Goal: Task Accomplishment & Management: Manage account settings

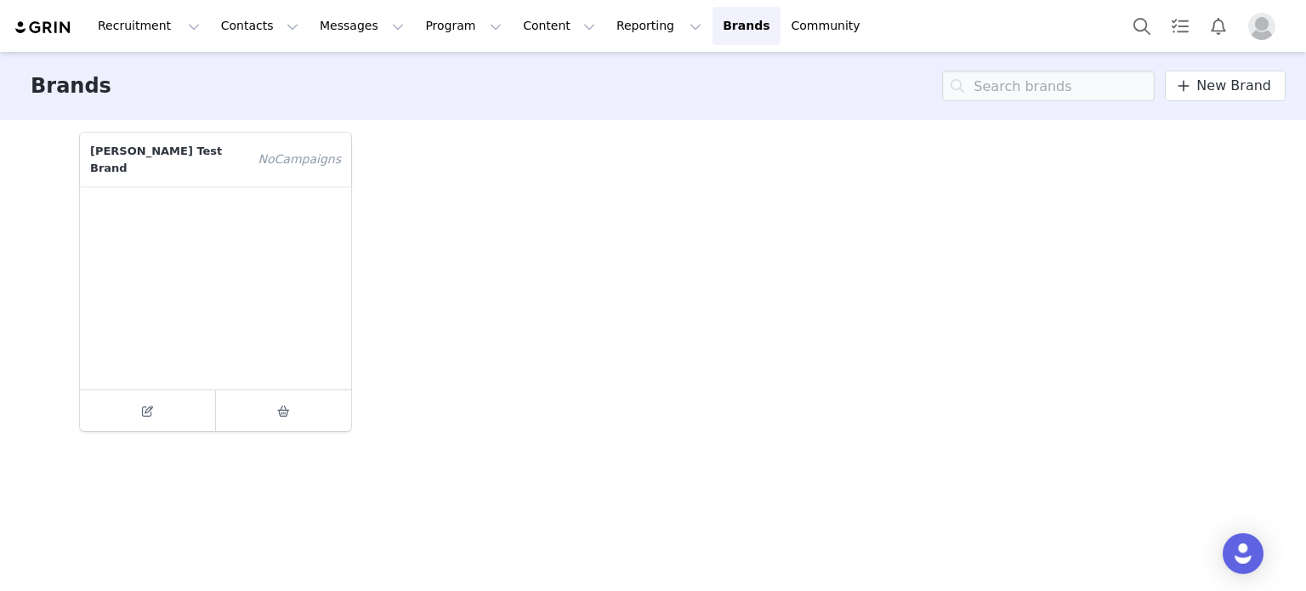
click at [218, 141] on p "[PERSON_NAME] Test Brand" at bounding box center [164, 160] width 168 height 54
click at [218, 156] on p "[PERSON_NAME] Test Brand" at bounding box center [164, 160] width 168 height 54
click at [218, 159] on p "[PERSON_NAME] Test Brand" at bounding box center [164, 160] width 168 height 54
click at [143, 406] on icon at bounding box center [147, 411] width 11 height 11
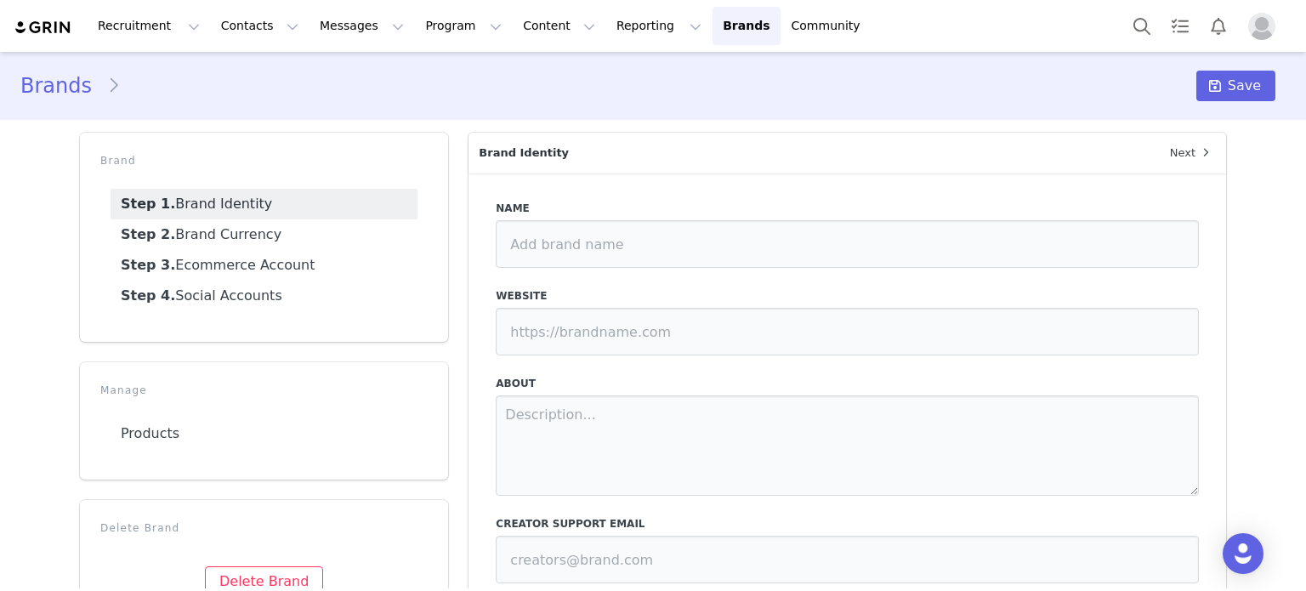
type input "[PERSON_NAME] Test Brand"
type input "[URL][DOMAIN_NAME]"
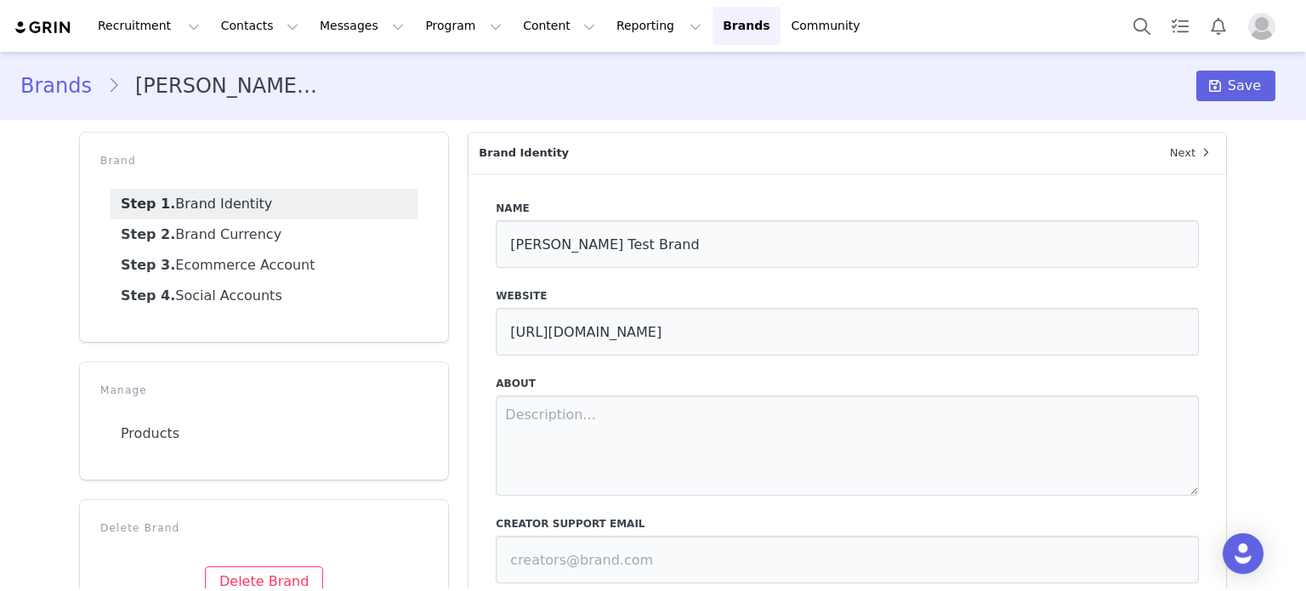
click at [1264, 35] on img "Profile" at bounding box center [1261, 26] width 27 height 27
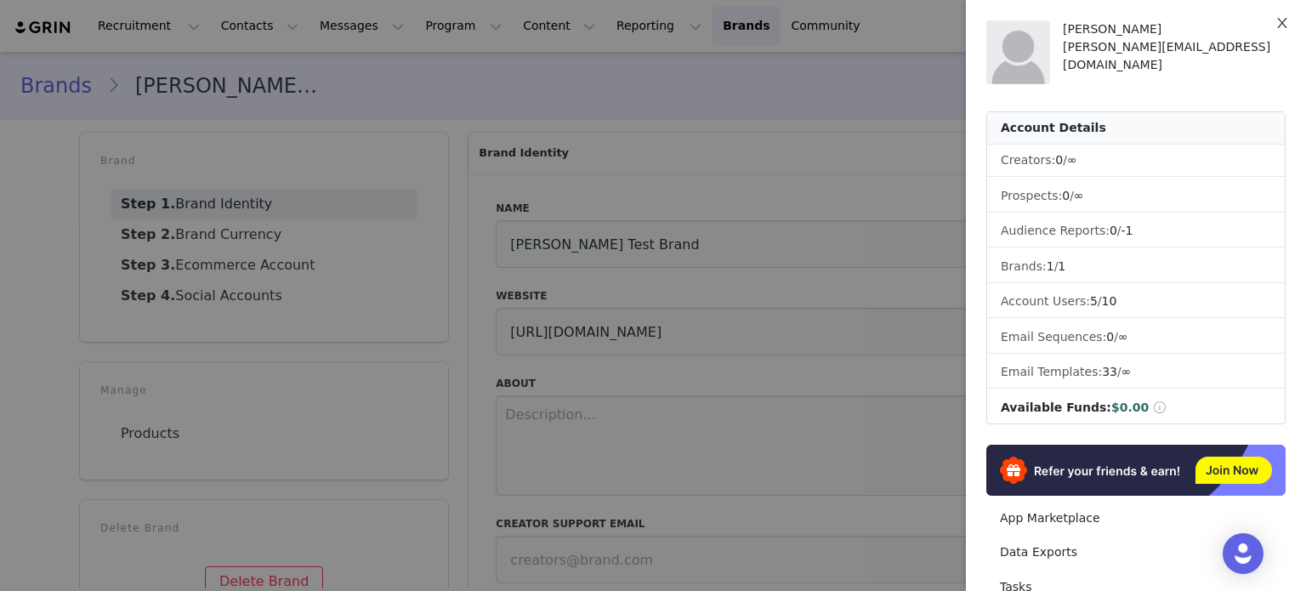
click at [1279, 23] on icon "icon: close" at bounding box center [1282, 23] width 14 height 14
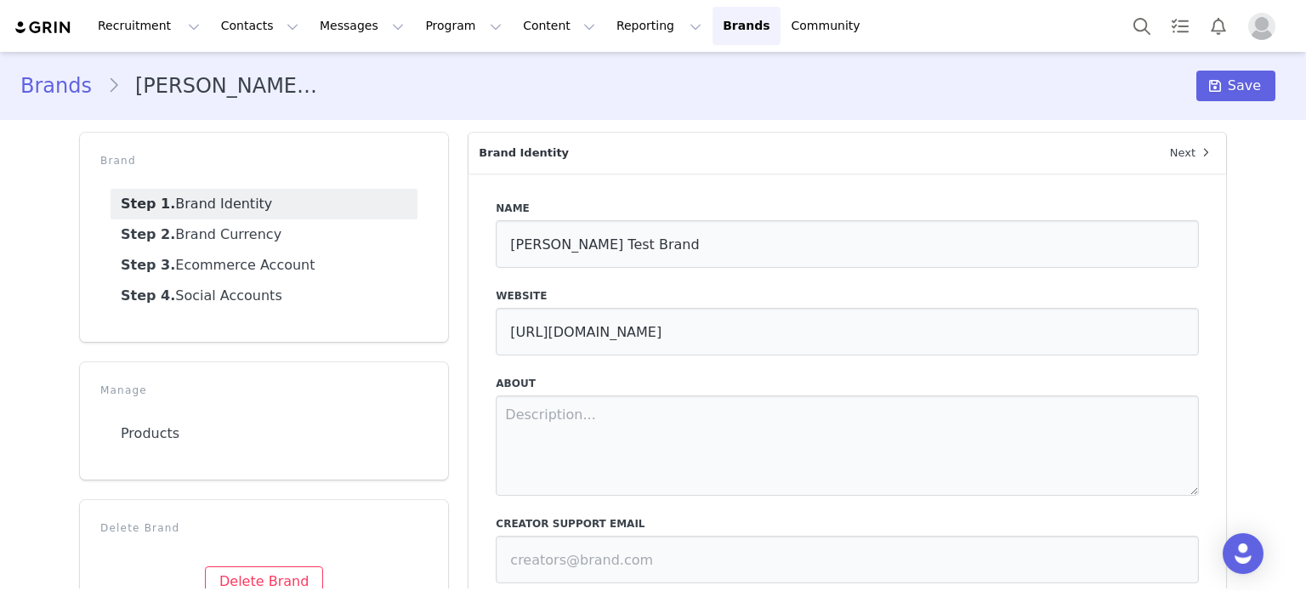
click at [640, 268] on div "Name [PERSON_NAME] Test Brand Website [URL][DOMAIN_NAME] About Creator Support …" at bounding box center [847, 467] width 758 height 589
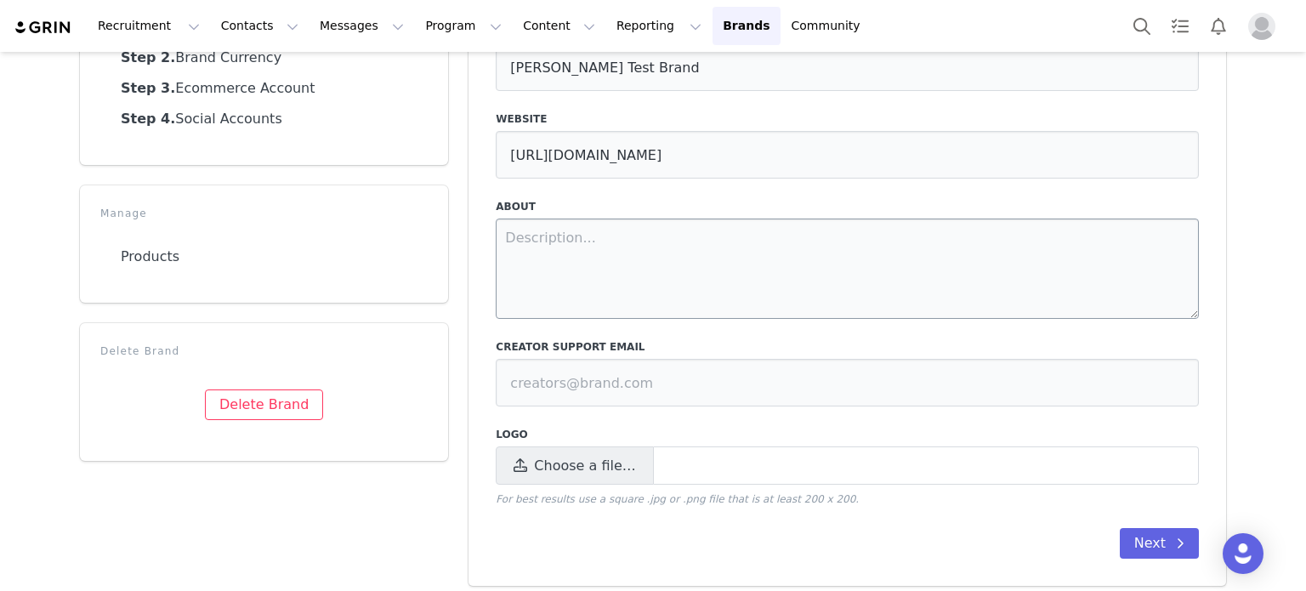
scroll to position [186, 0]
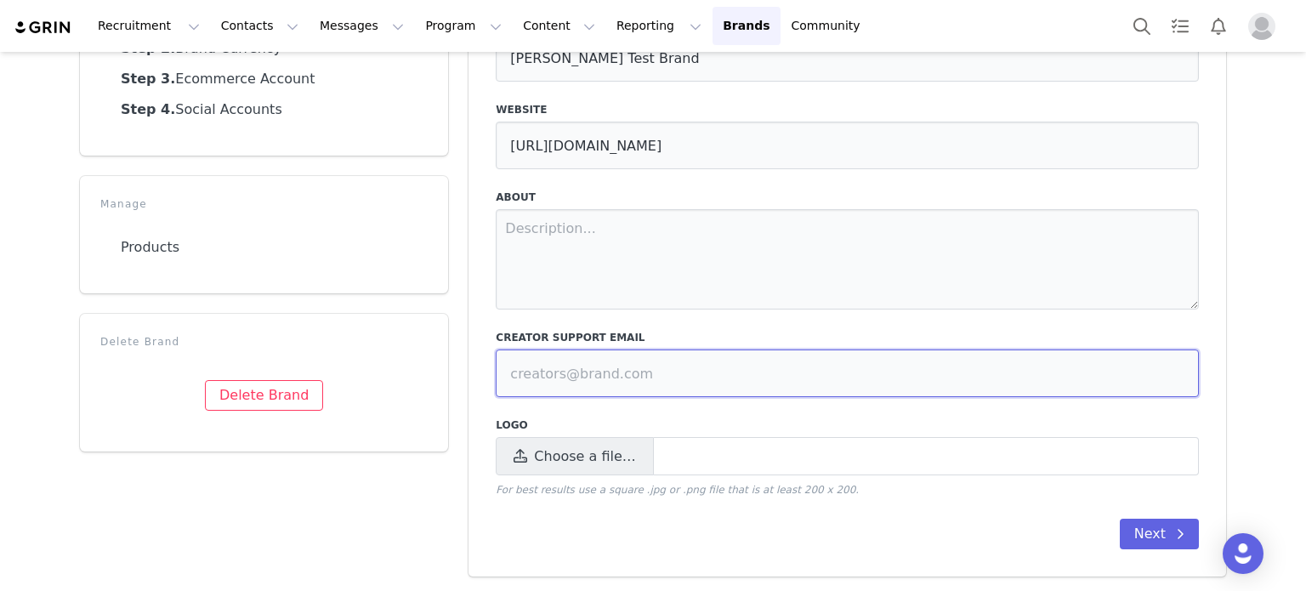
click at [632, 383] on input at bounding box center [847, 373] width 703 height 48
type input "[PERSON_NAME][EMAIL_ADDRESS][DOMAIN_NAME]"
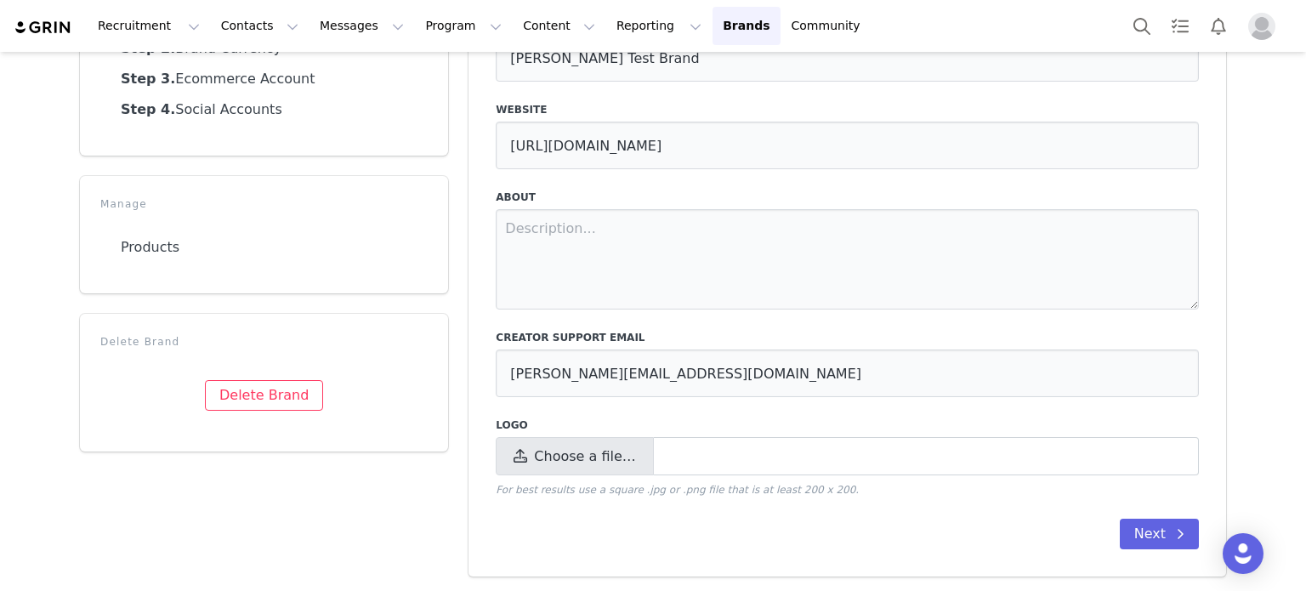
click at [658, 451] on span at bounding box center [926, 456] width 545 height 38
click at [658, 451] on input "Choose a file…" at bounding box center [847, 456] width 703 height 38
click at [658, 451] on span at bounding box center [926, 456] width 545 height 38
click at [658, 451] on input "Choose a file…" at bounding box center [847, 456] width 703 height 38
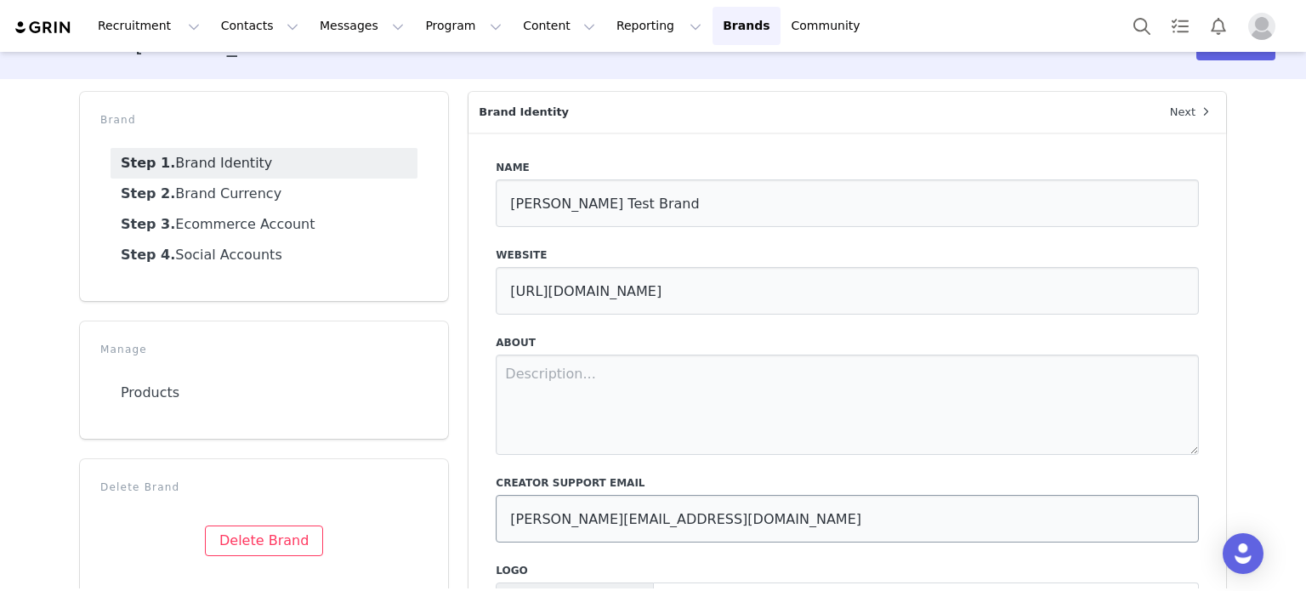
scroll to position [16, 0]
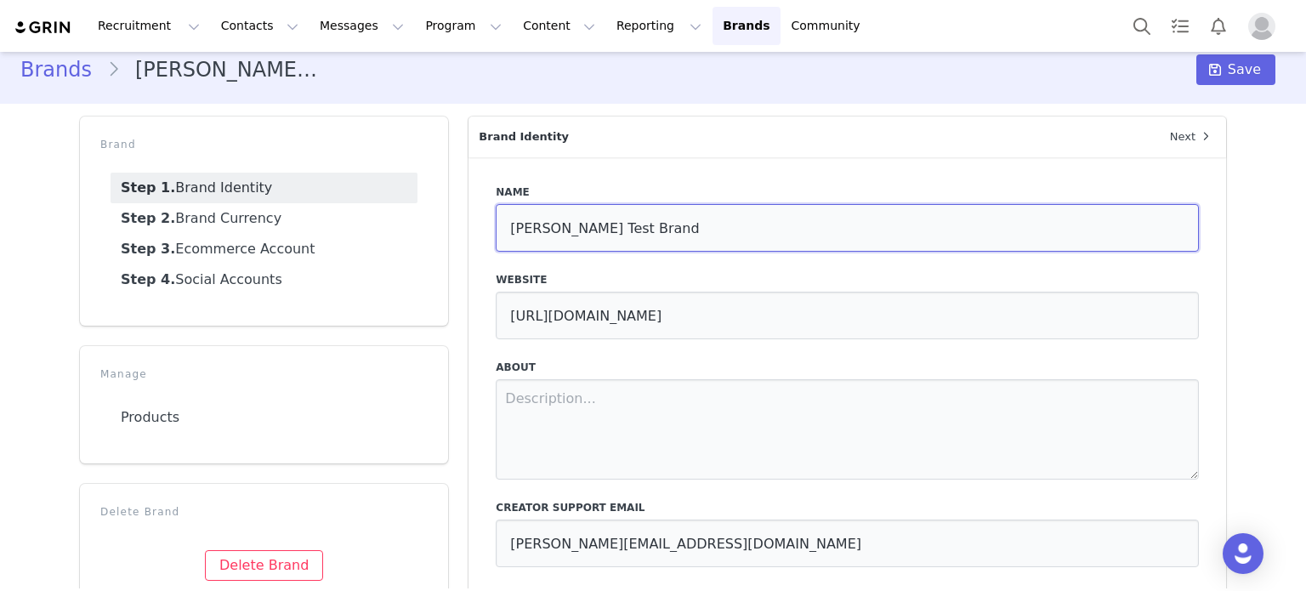
drag, startPoint x: 638, startPoint y: 224, endPoint x: 473, endPoint y: 215, distance: 165.2
click at [473, 215] on div "Name [PERSON_NAME] Test Brand Website [URL][DOMAIN_NAME] About Creator Support …" at bounding box center [847, 451] width 758 height 589
type input "J"
type input "[PERSON_NAME]'s Test Brand"
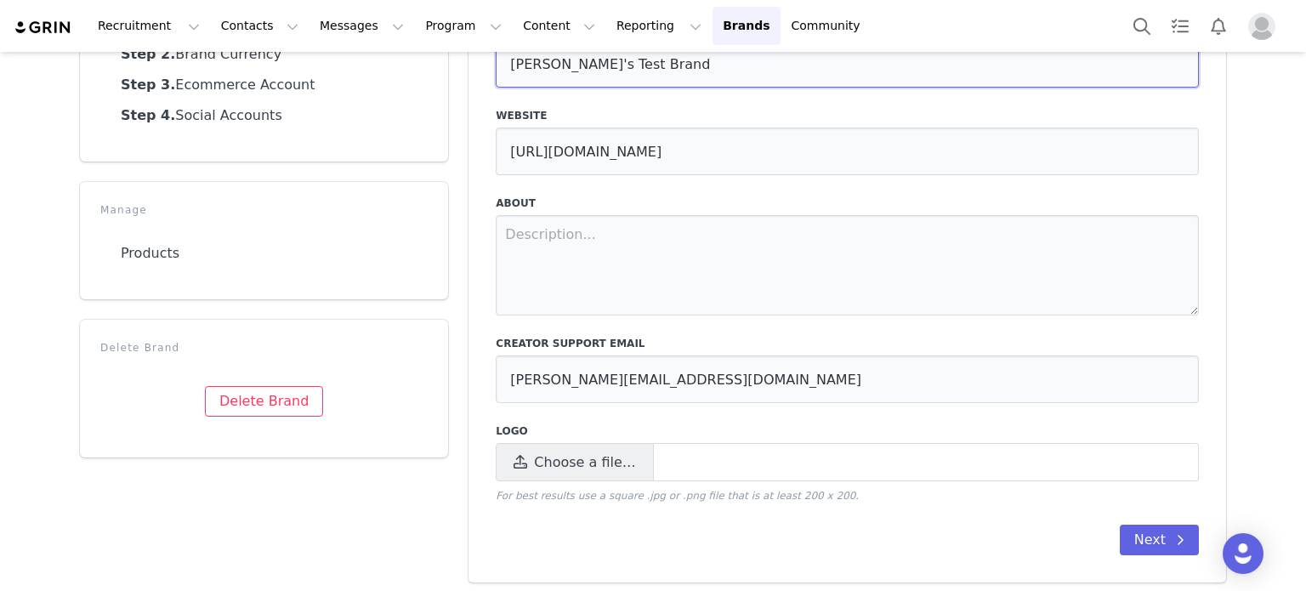
scroll to position [186, 0]
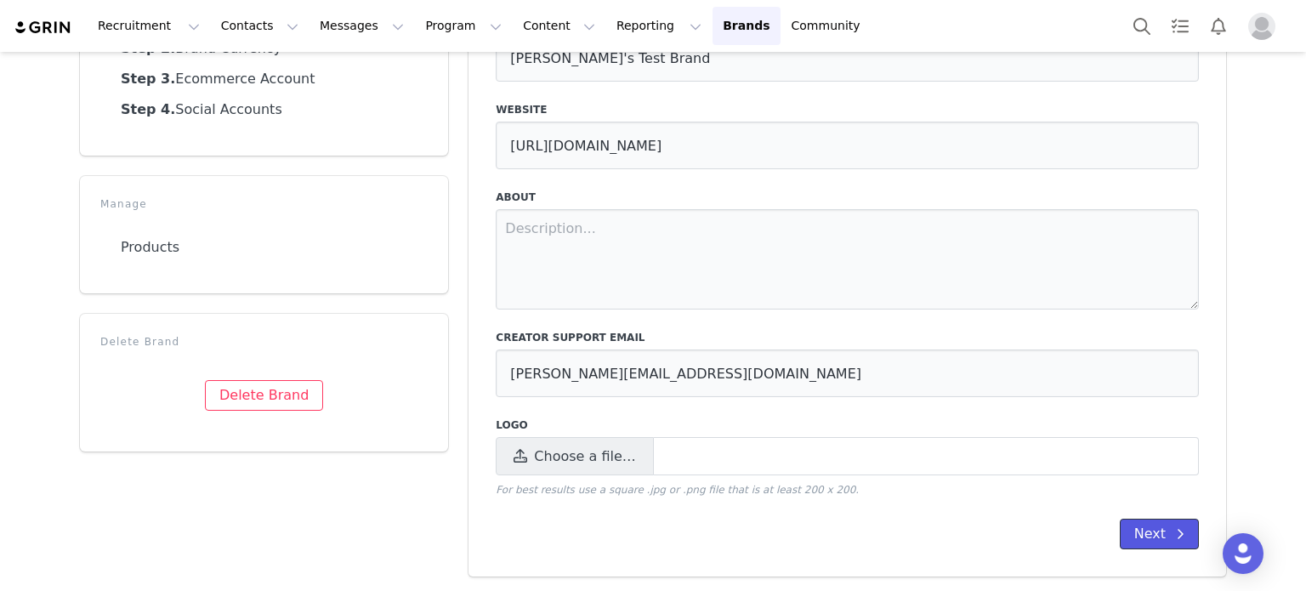
click at [1129, 533] on button "Next" at bounding box center [1159, 534] width 79 height 31
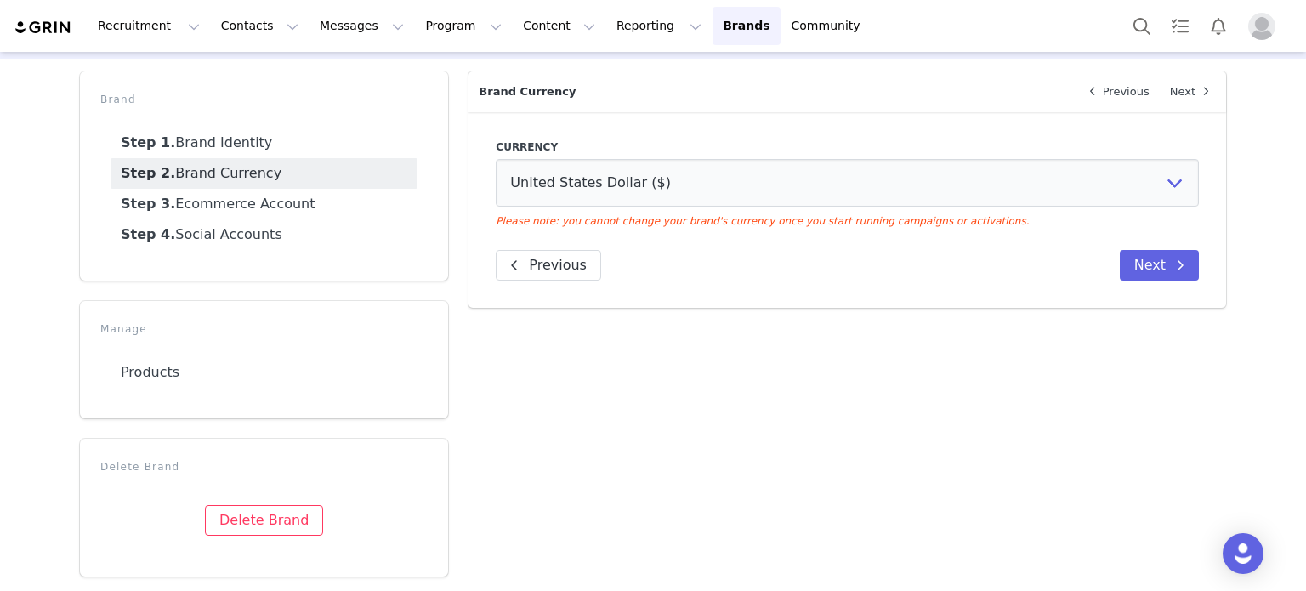
click at [1054, 206] on div "Currency United States Dollar ($) Australian Dollar (AUD) Brazilian Real (BRL) …" at bounding box center [847, 183] width 703 height 89
click at [1050, 185] on select "United States Dollar ($) Australian Dollar (AUD) Brazilian Real (BRL) Canadian …" at bounding box center [847, 183] width 703 height 48
click at [496, 159] on select "United States Dollar ($) Australian Dollar (AUD) Brazilian Real (BRL) Canadian …" at bounding box center [847, 183] width 703 height 48
click at [738, 200] on select "United States Dollar ($) Australian Dollar (AUD) Brazilian Real (BRL) Canadian …" at bounding box center [847, 183] width 703 height 48
select select "usd"
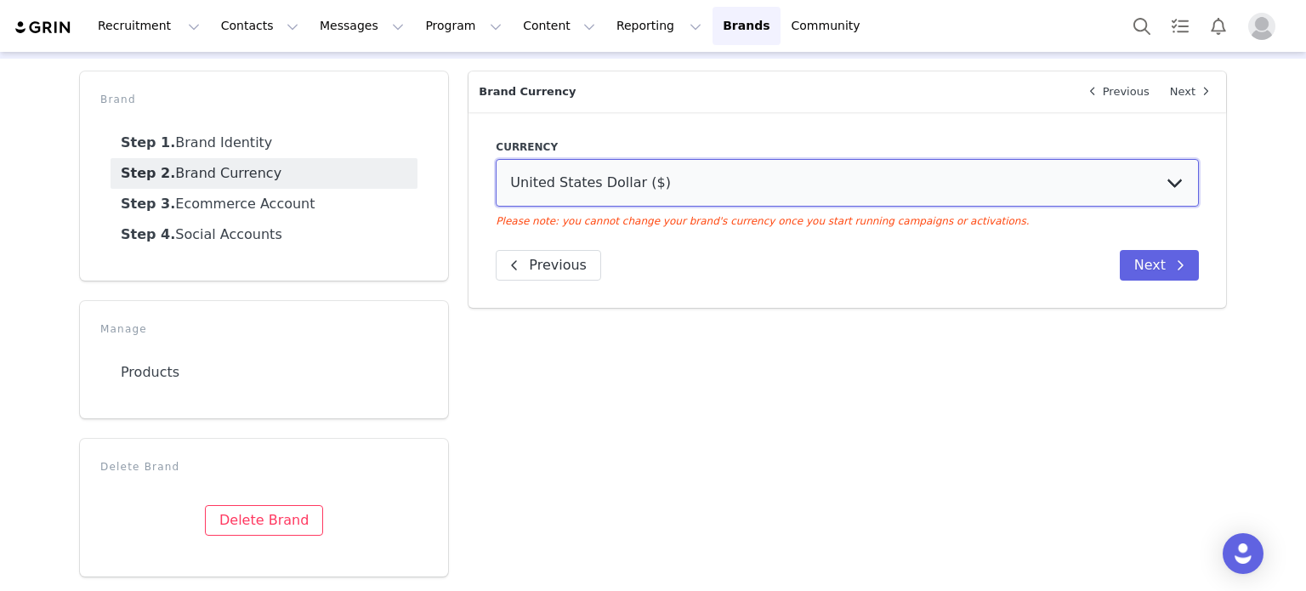
click at [496, 159] on select "United States Dollar ($) Australian Dollar (AUD) Brazilian Real (BRL) Canadian …" at bounding box center [847, 183] width 703 height 48
click at [706, 369] on div "Brand Identity Next Name [PERSON_NAME]'s Test Brand Website [URL][DOMAIN_NAME] …" at bounding box center [847, 323] width 778 height 525
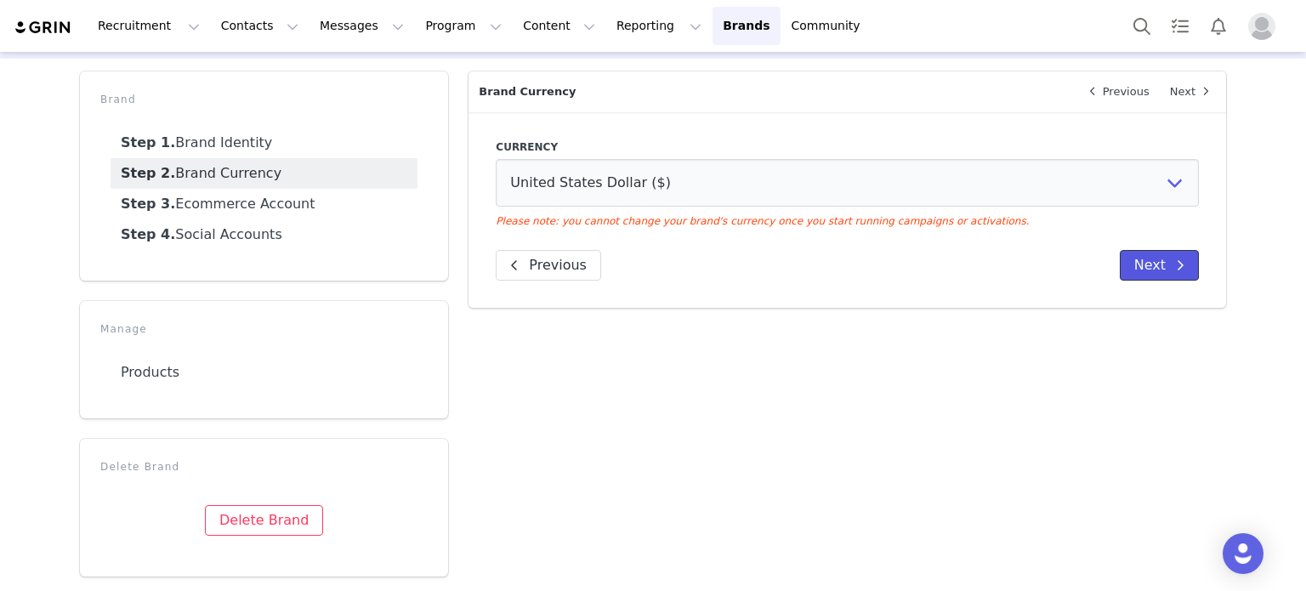
click at [1170, 264] on span at bounding box center [1180, 265] width 20 height 20
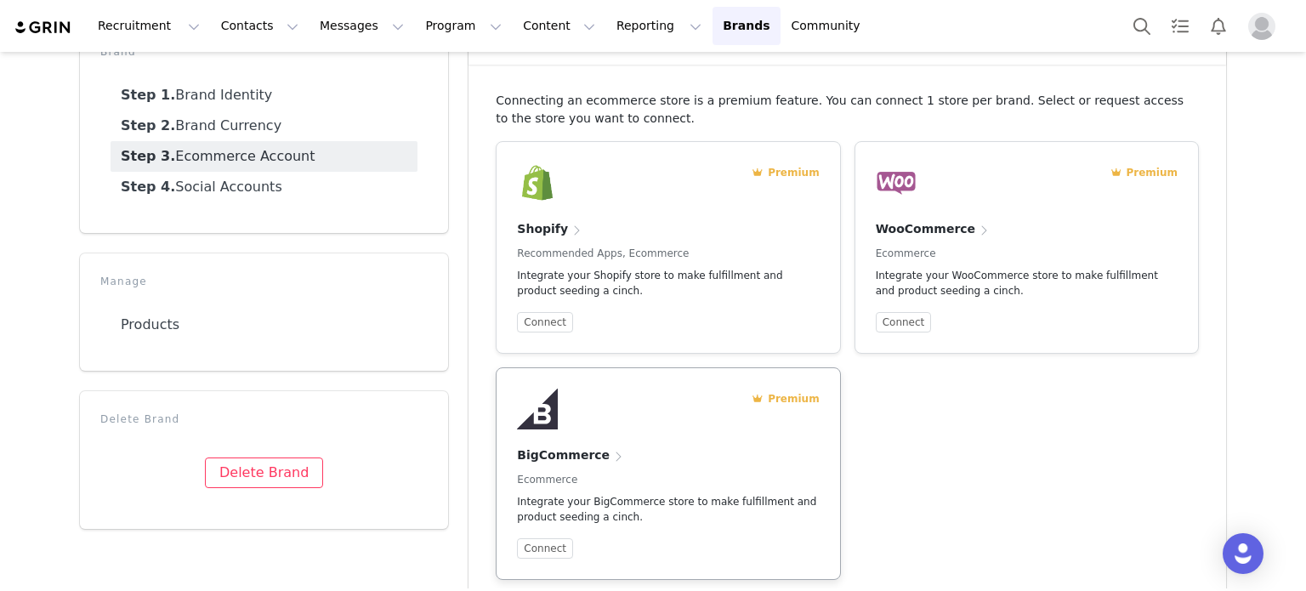
scroll to position [107, 0]
click at [633, 285] on p "Integrate your Shopify store to make fulfillment and product seeding a cinch." at bounding box center [668, 285] width 302 height 31
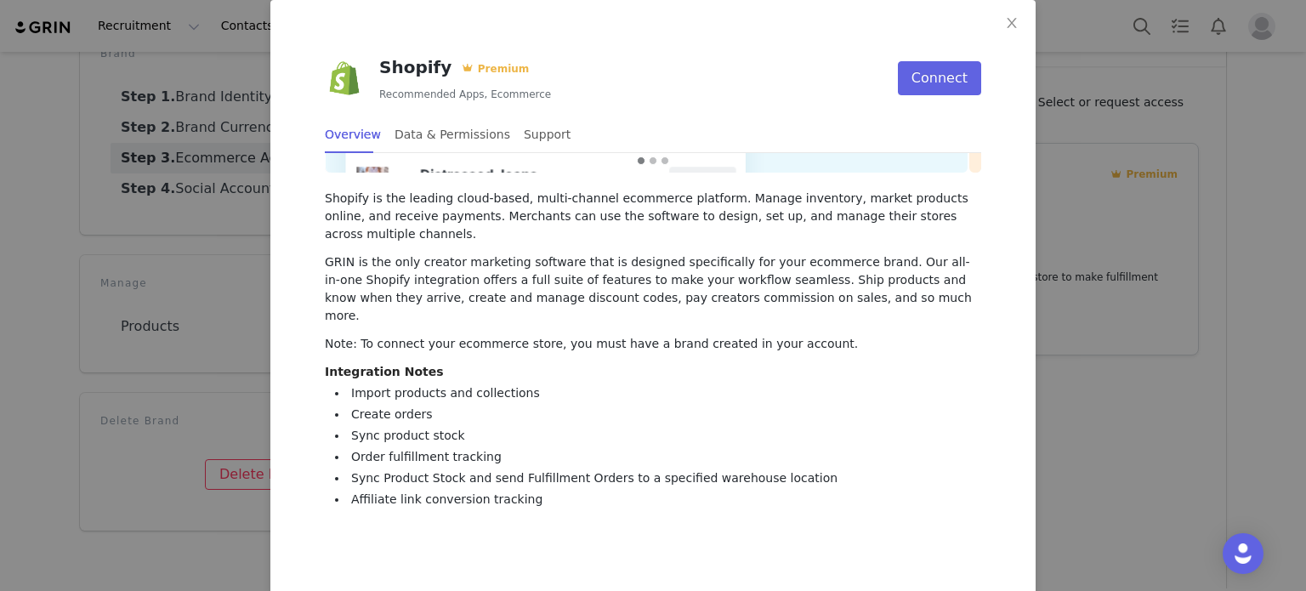
scroll to position [119, 0]
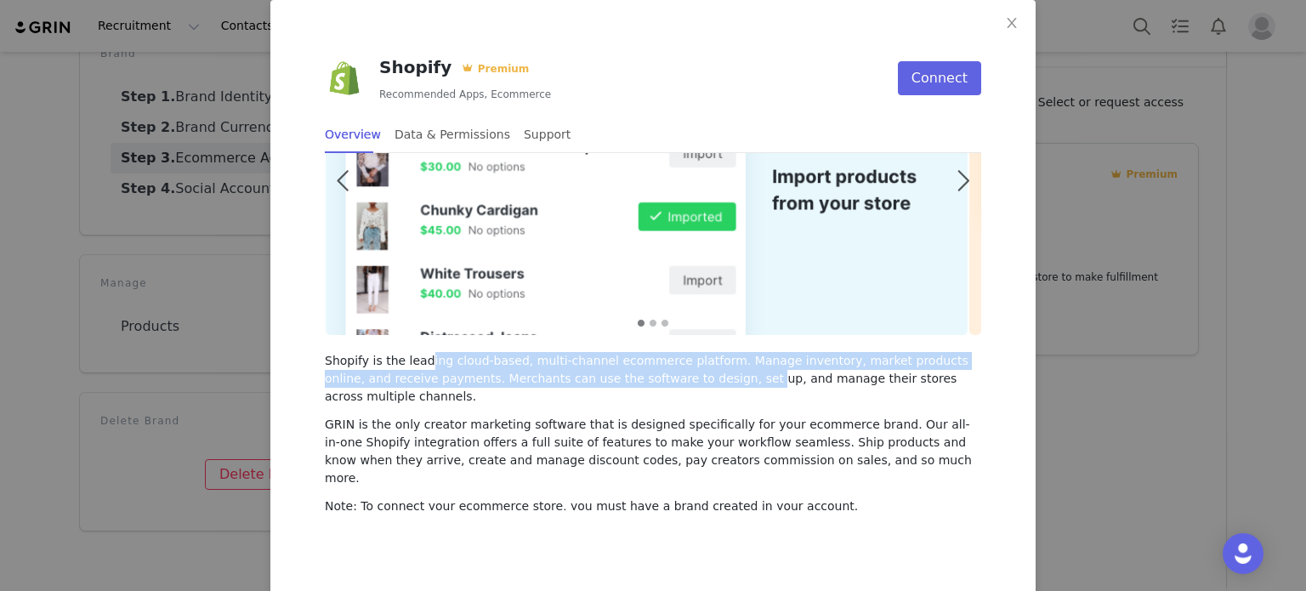
drag, startPoint x: 414, startPoint y: 367, endPoint x: 661, endPoint y: 373, distance: 246.6
click at [661, 373] on p "Shopify is the leading cloud-based, multi-channel ecommerce platform. Manage in…" at bounding box center [653, 379] width 656 height 54
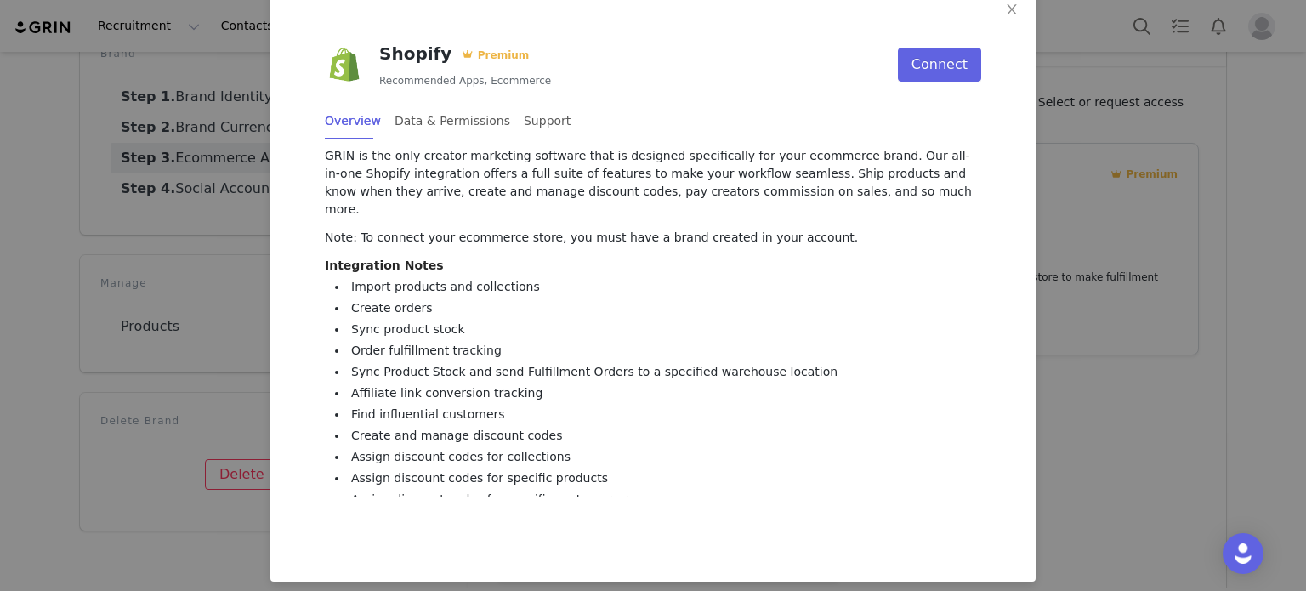
scroll to position [0, 0]
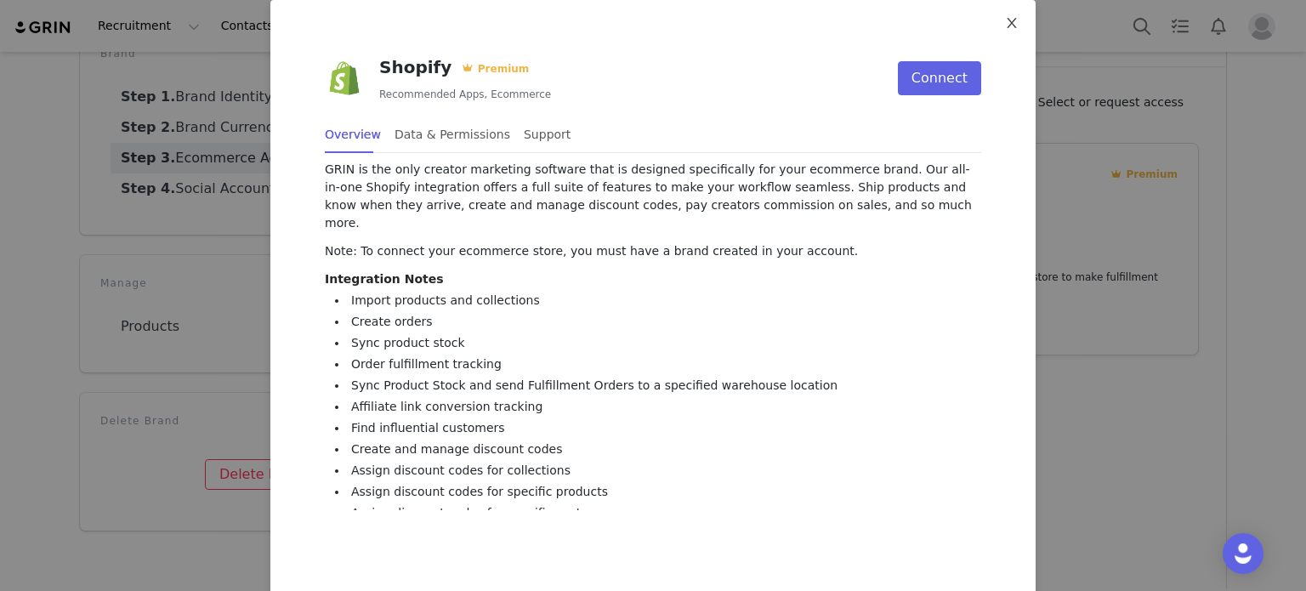
click at [1013, 17] on span "Close" at bounding box center [1012, 24] width 48 height 48
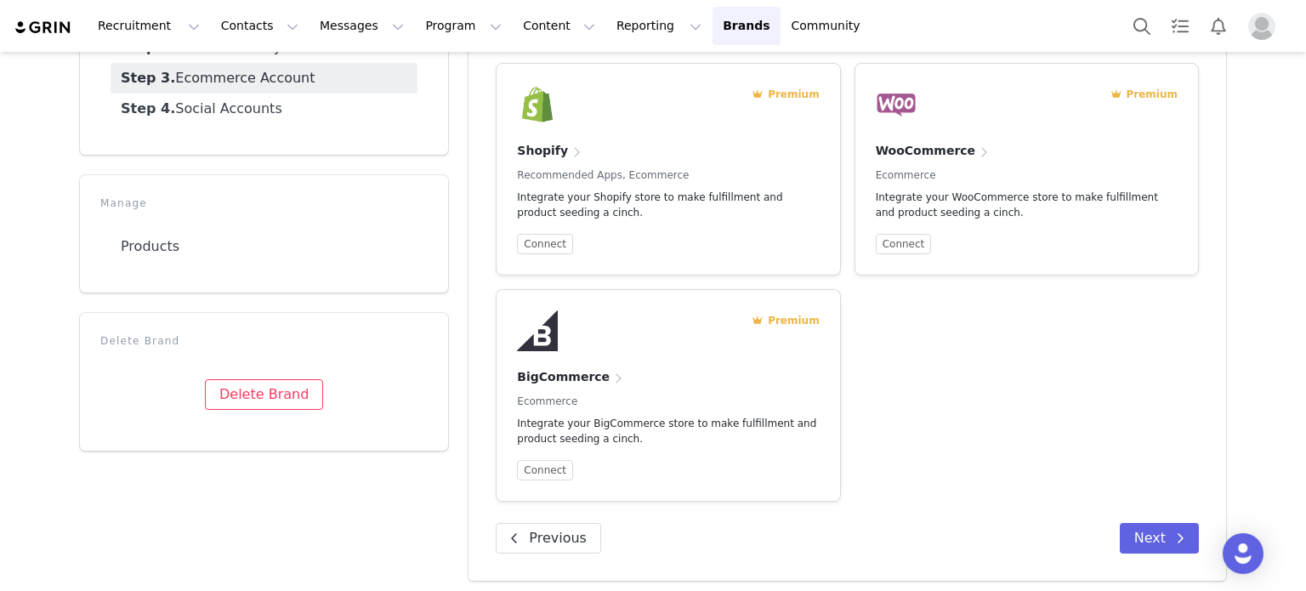
scroll to position [191, 0]
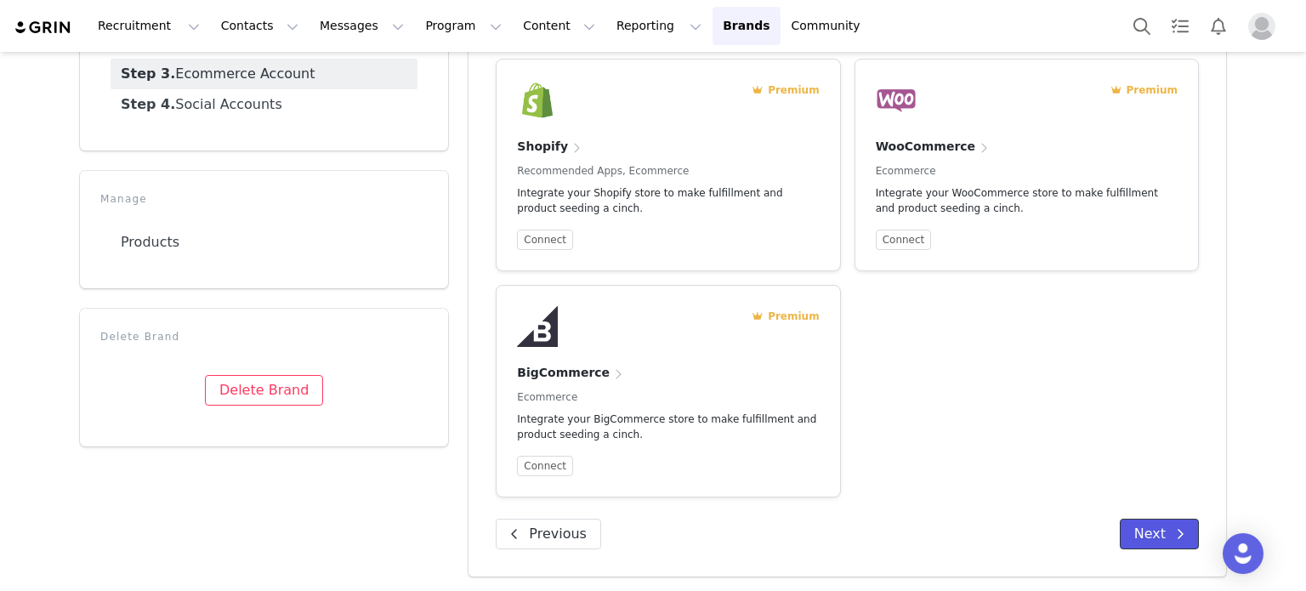
click at [1156, 527] on button "Next" at bounding box center [1159, 534] width 79 height 31
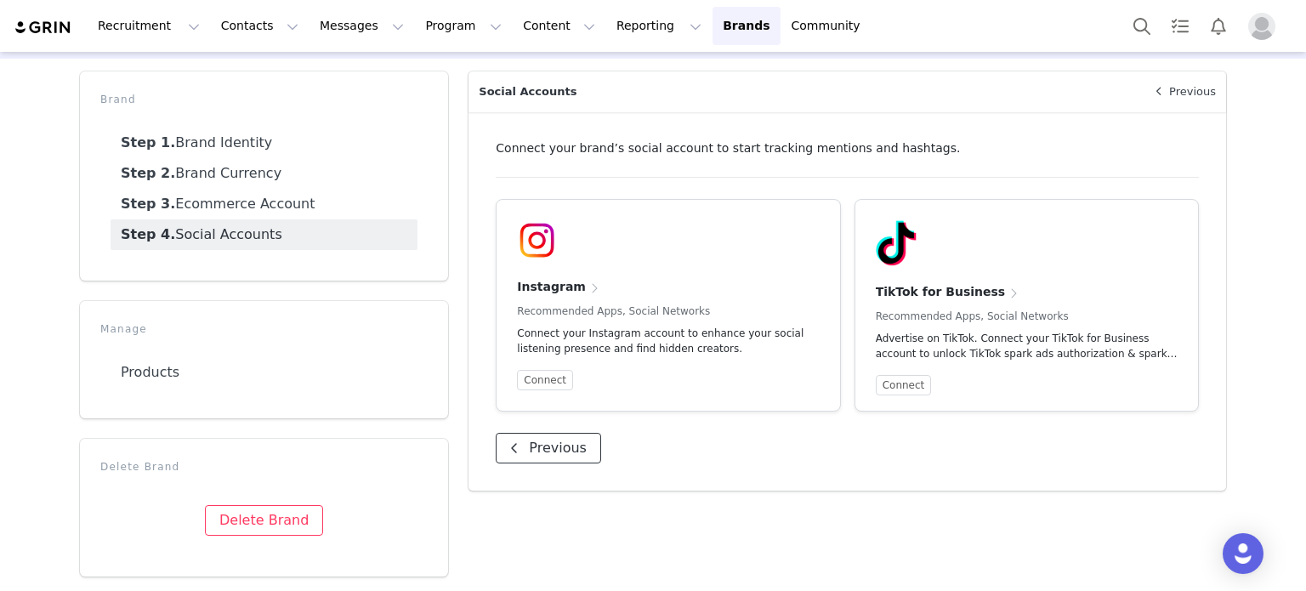
click at [543, 440] on button "Previous" at bounding box center [548, 448] width 105 height 31
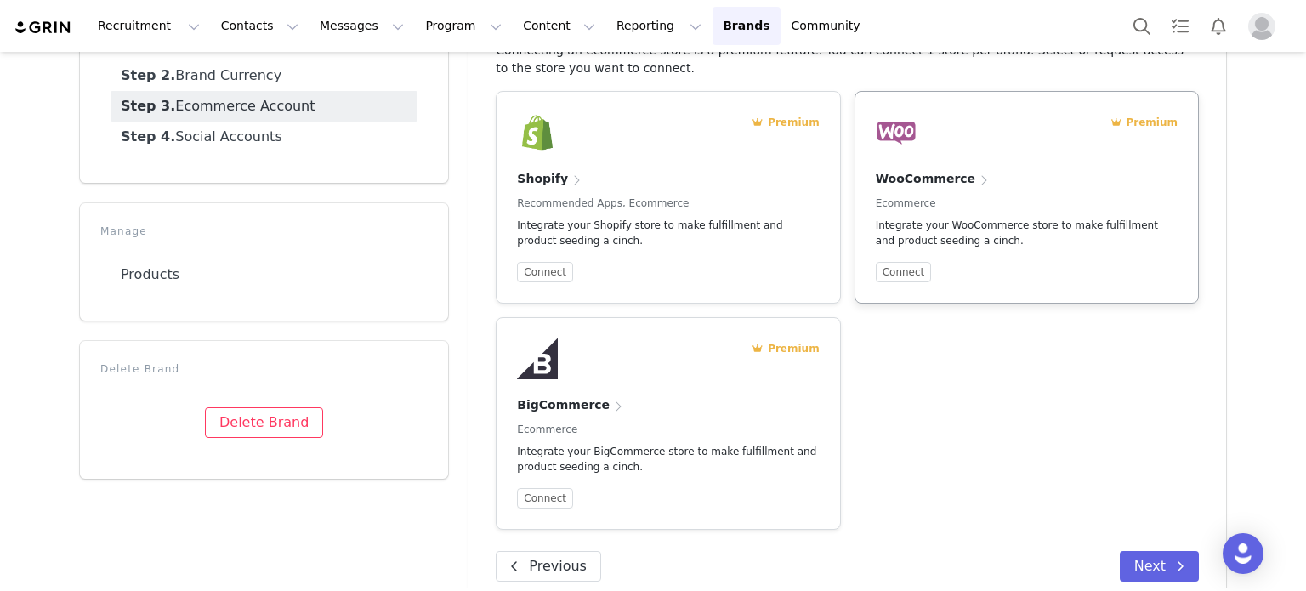
scroll to position [191, 0]
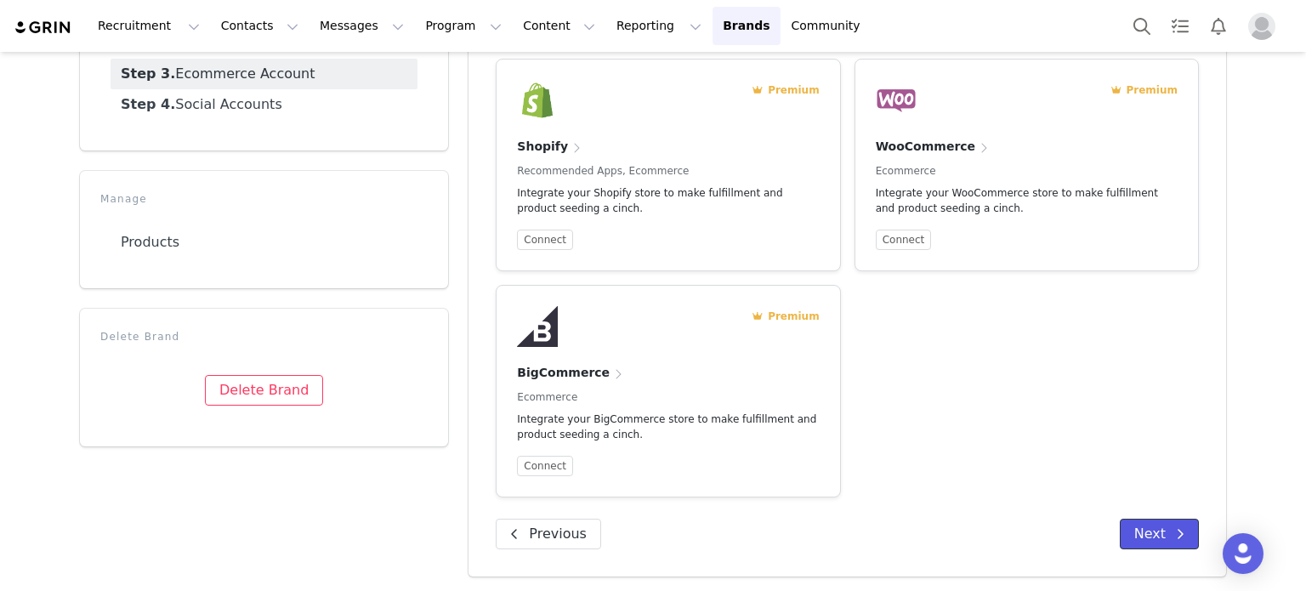
click at [1141, 526] on button "Next" at bounding box center [1159, 534] width 79 height 31
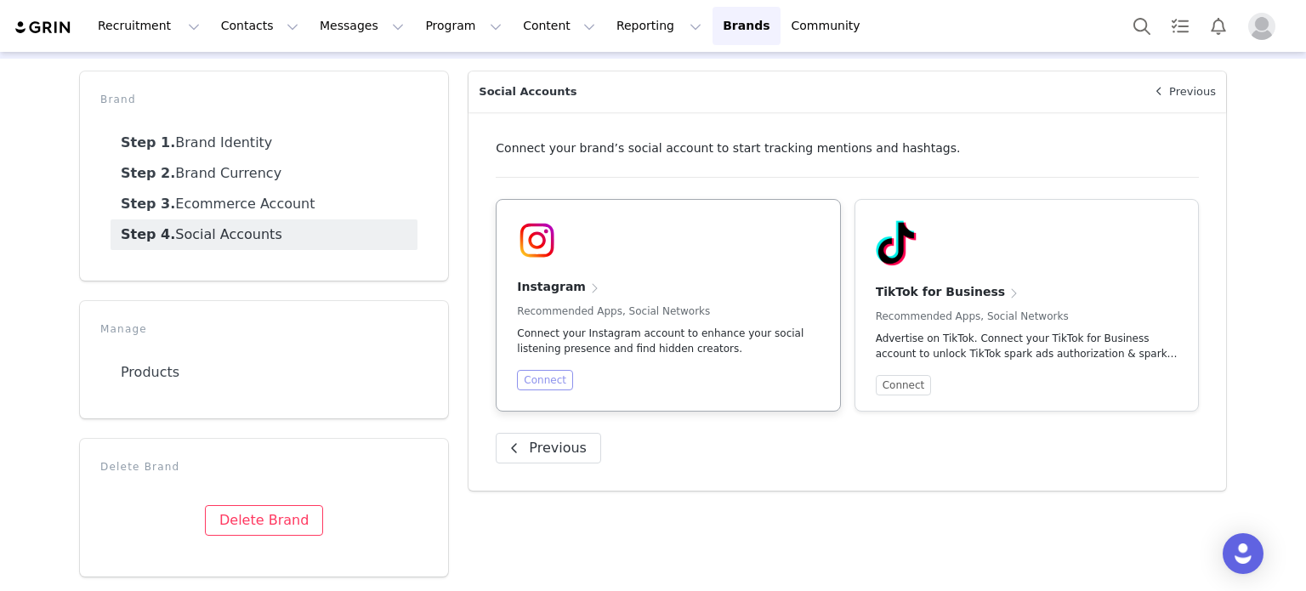
click at [541, 382] on button "Connect" at bounding box center [545, 380] width 56 height 20
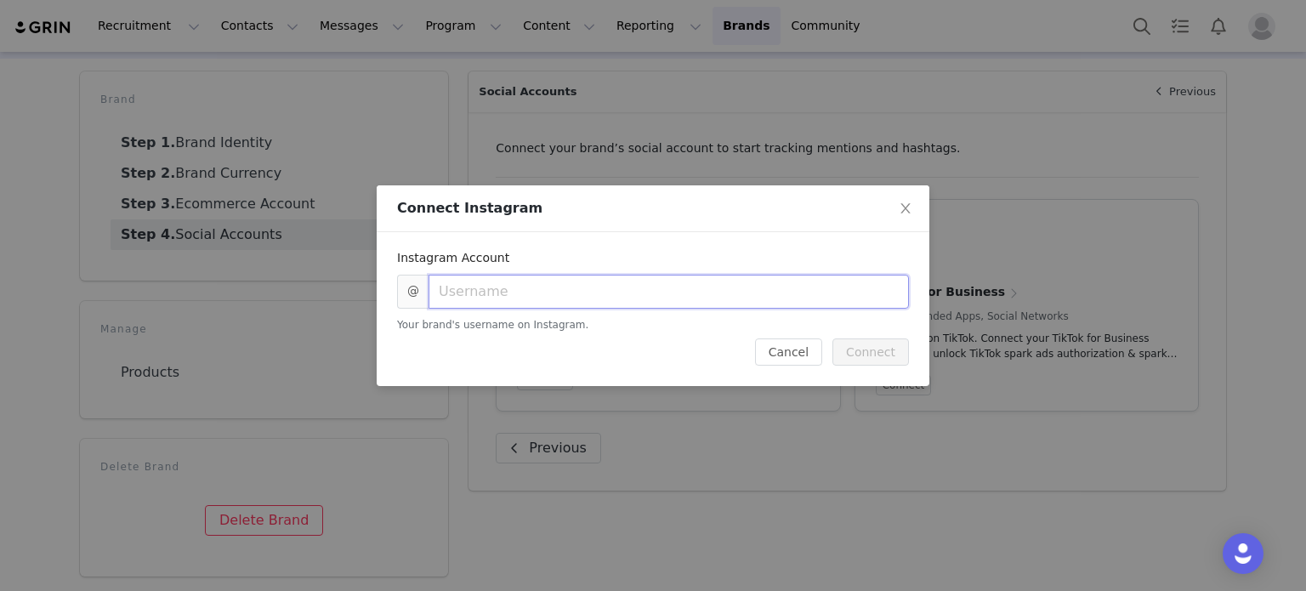
click at [567, 295] on input "text" at bounding box center [669, 292] width 480 height 34
click at [899, 210] on icon "icon: close" at bounding box center [906, 209] width 14 height 14
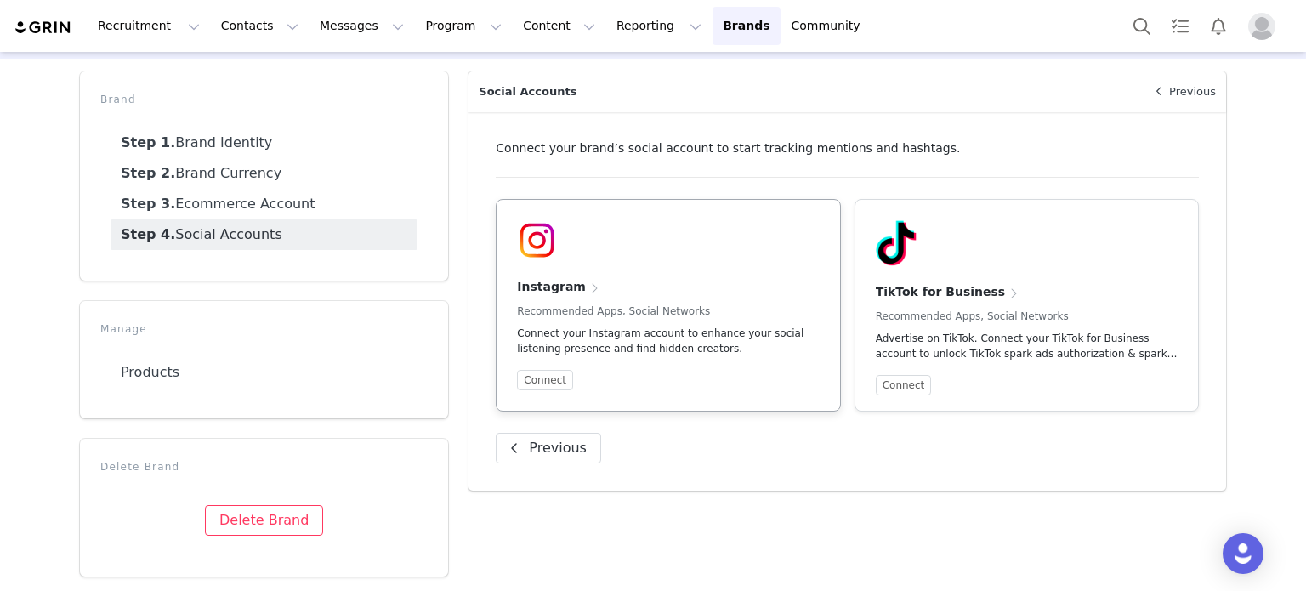
click at [545, 394] on article "Instagram Recommended Apps, Social Networks Connect your Instagram account to e…" at bounding box center [668, 305] width 344 height 213
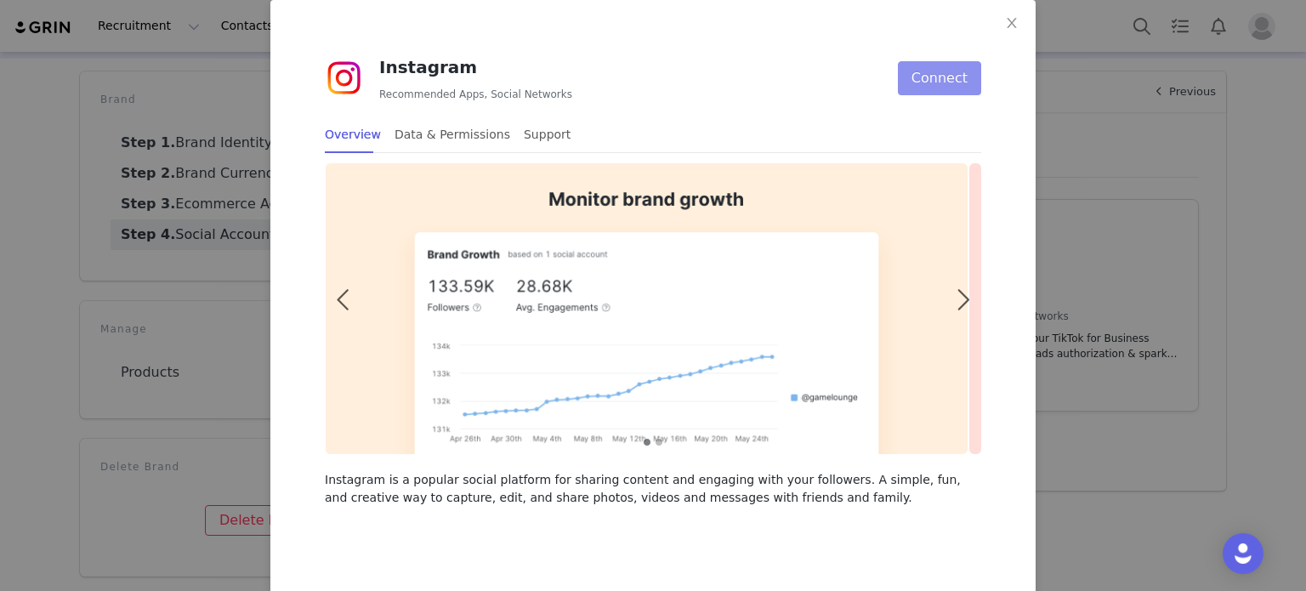
click at [938, 88] on button "Connect" at bounding box center [939, 78] width 83 height 34
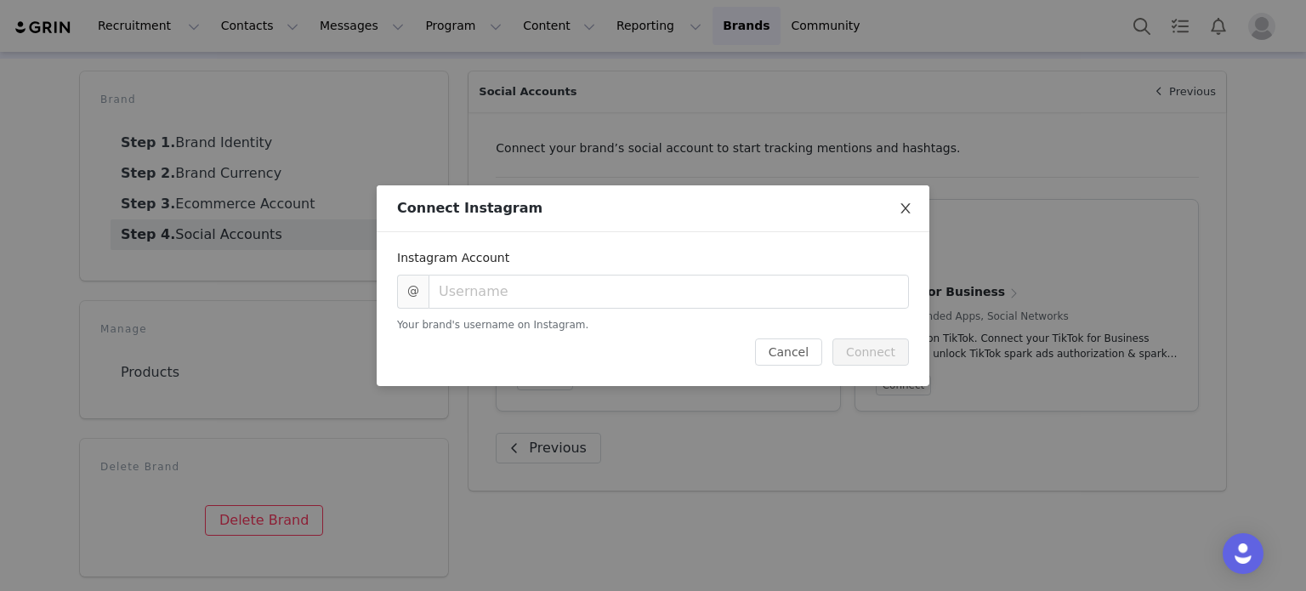
click at [903, 206] on icon "icon: close" at bounding box center [904, 208] width 9 height 10
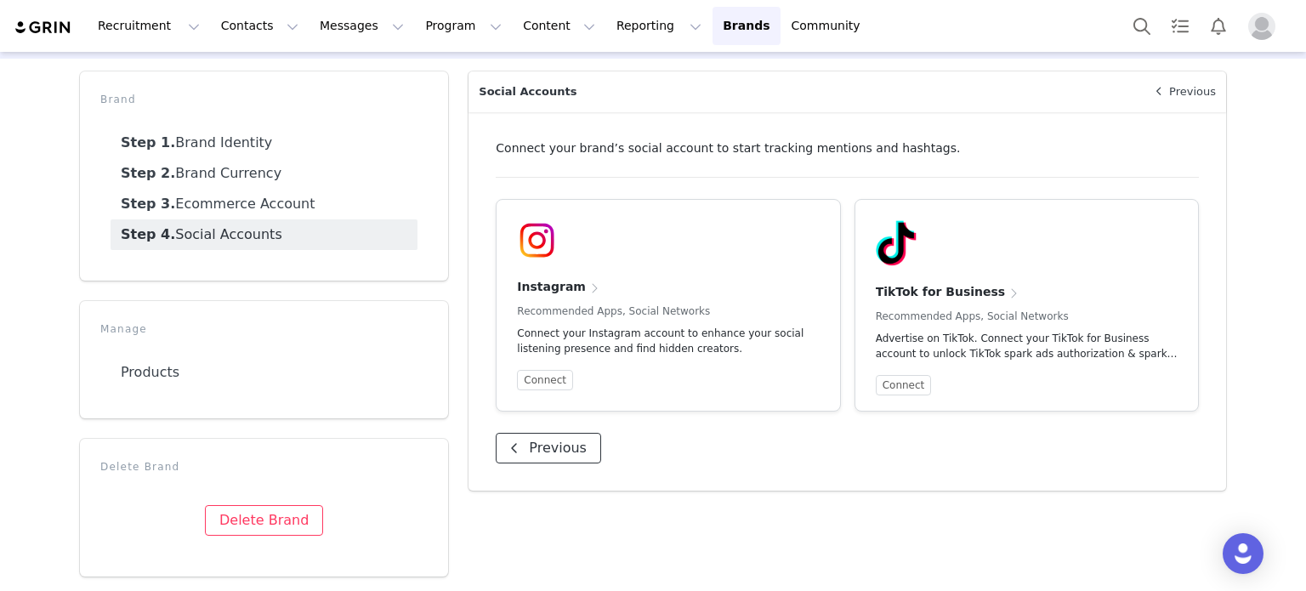
click at [537, 457] on button "Previous" at bounding box center [548, 448] width 105 height 31
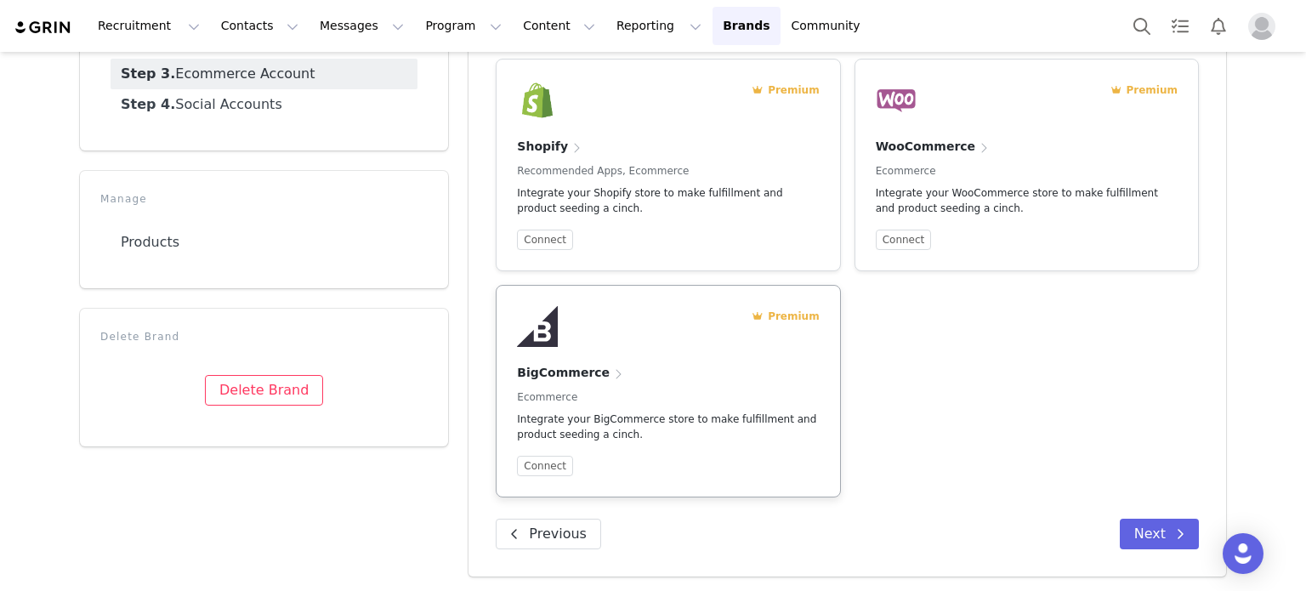
scroll to position [106, 0]
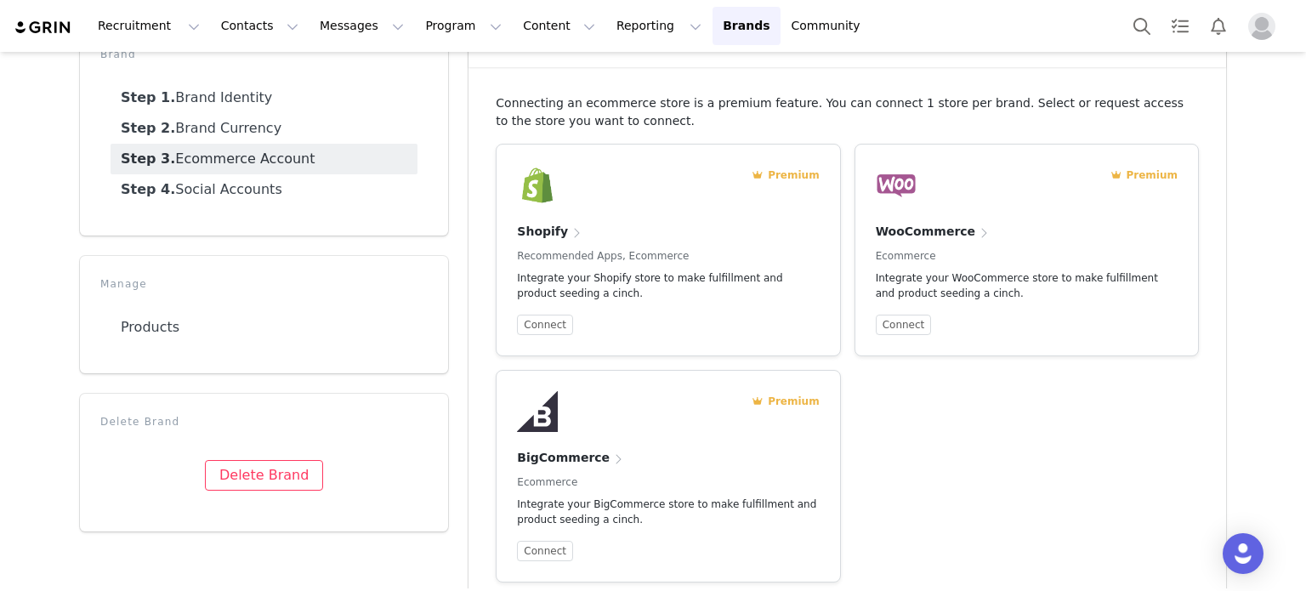
drag, startPoint x: 834, startPoint y: 105, endPoint x: 1061, endPoint y: 114, distance: 227.2
click at [1061, 114] on p "Connecting an ecommerce store is a premium feature. You can connect 1 store per…" at bounding box center [847, 112] width 703 height 36
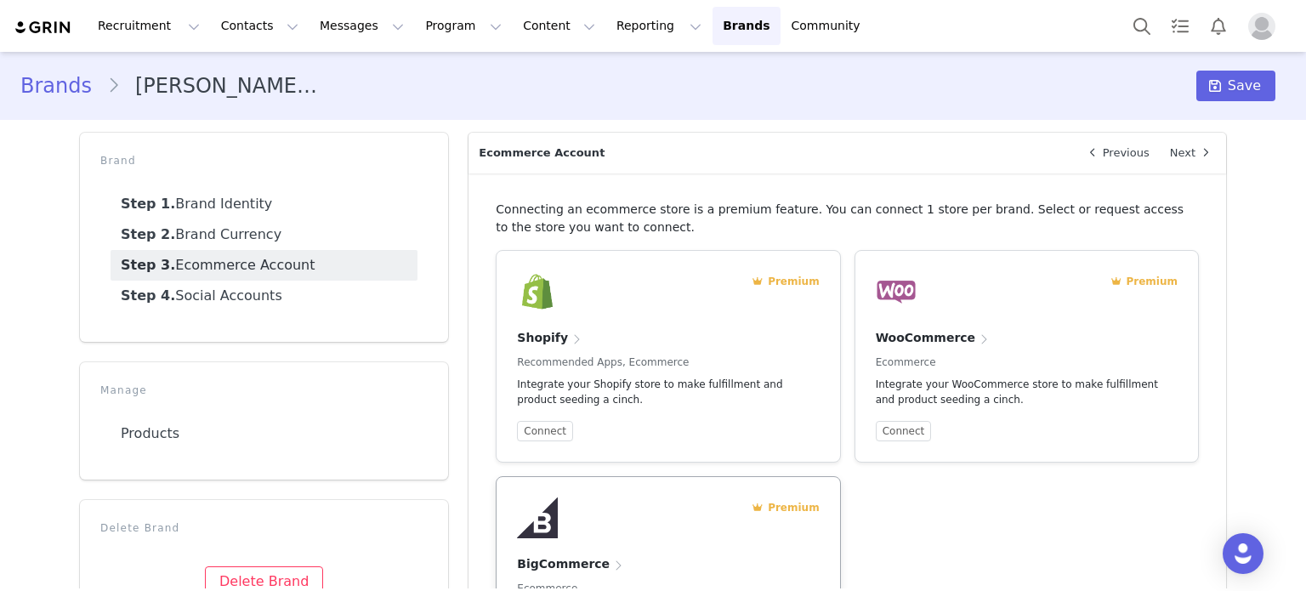
scroll to position [0, 0]
click at [125, 36] on button "Recruitment Recruitment" at bounding box center [149, 26] width 122 height 38
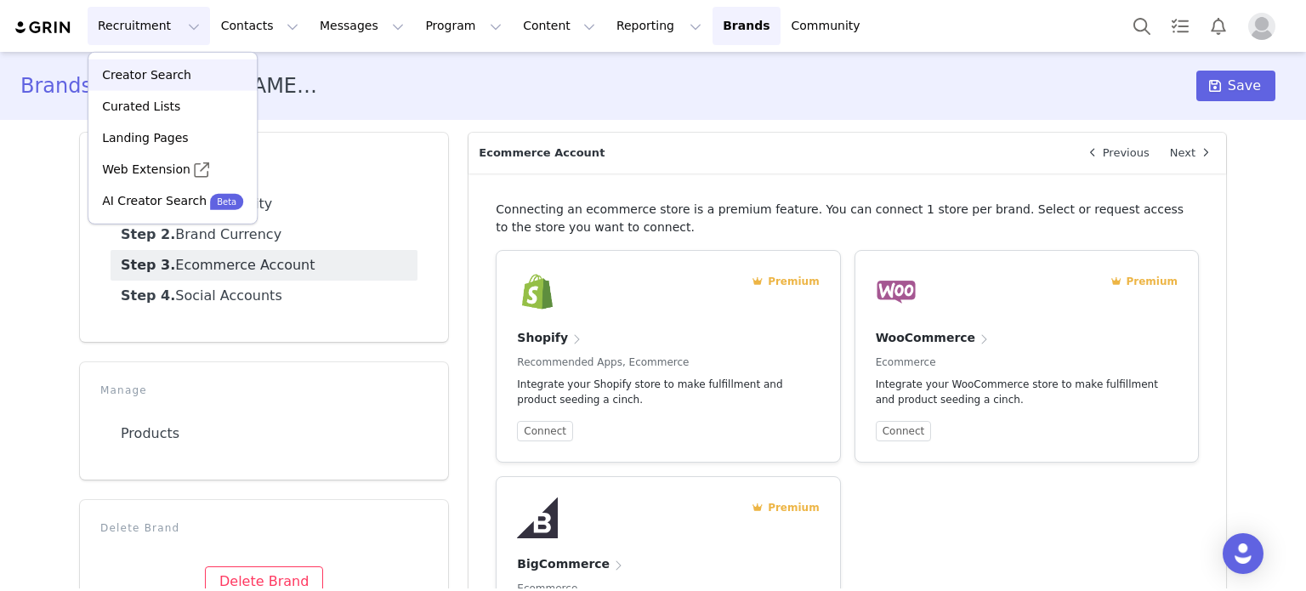
click at [162, 68] on p "Creator Search" at bounding box center [146, 75] width 89 height 18
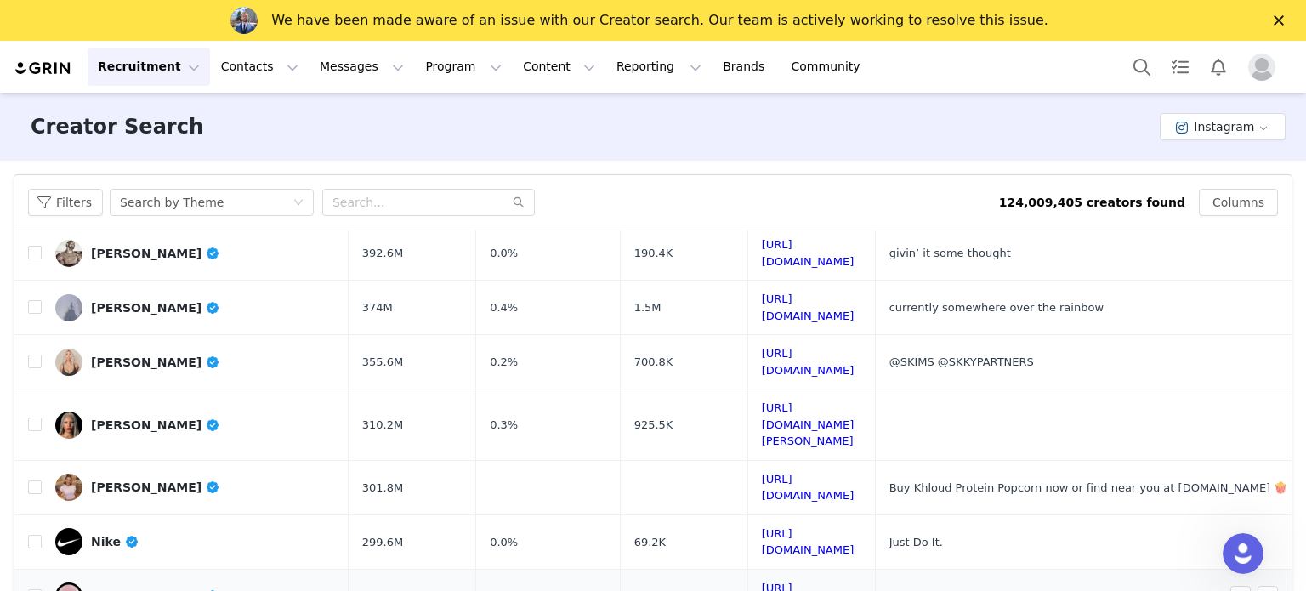
scroll to position [510, 0]
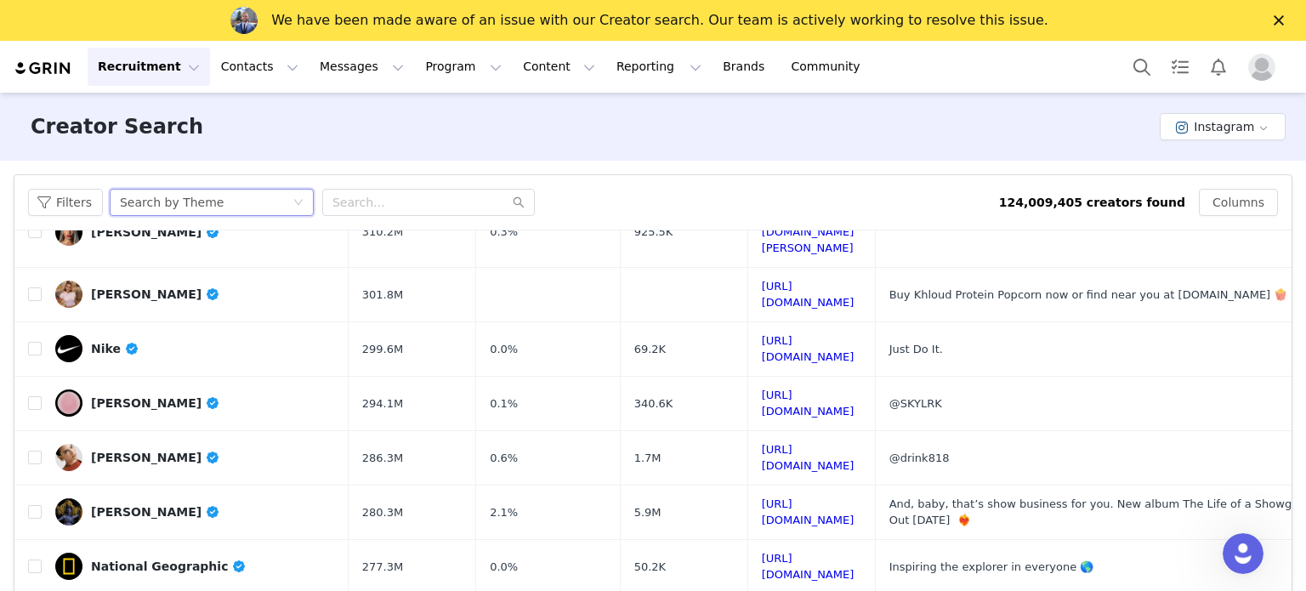
click at [273, 197] on div "Search by Theme" at bounding box center [206, 203] width 173 height 26
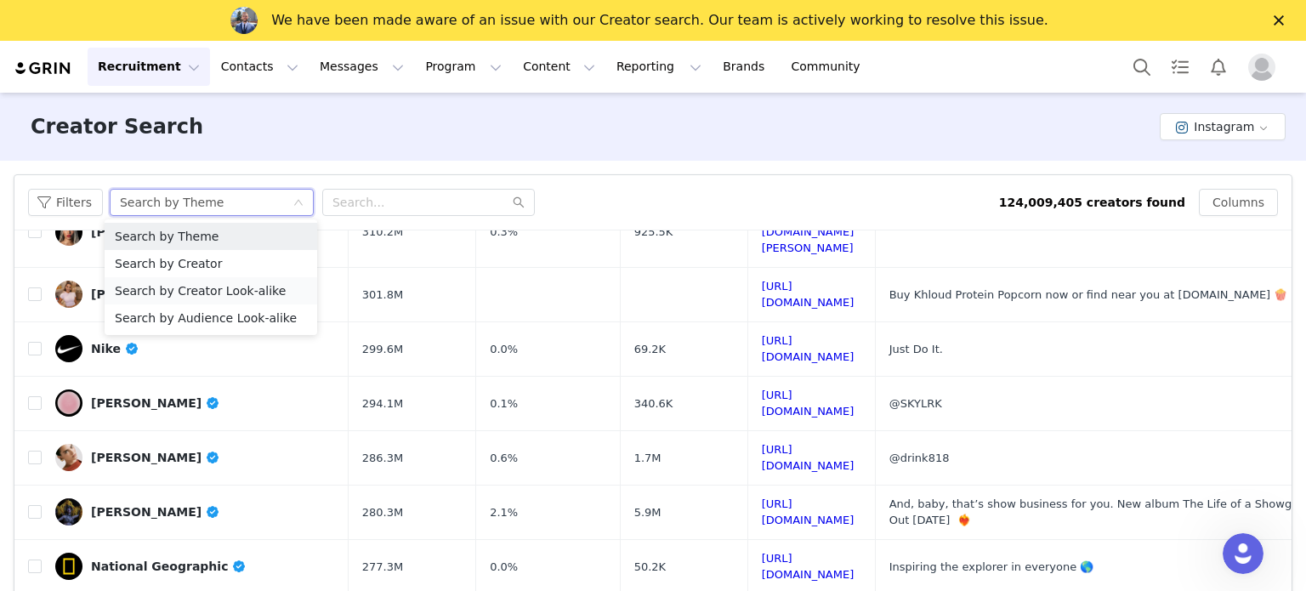
click at [269, 290] on li "Search by Creator Look-alike" at bounding box center [211, 290] width 213 height 27
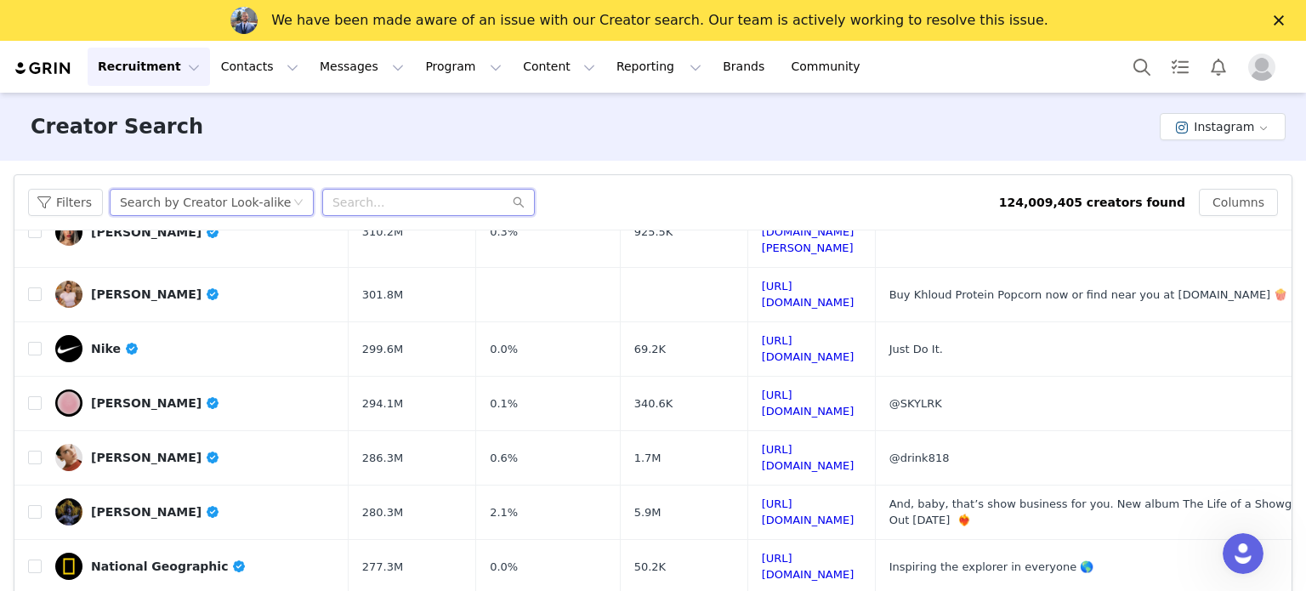
click at [488, 203] on input "text" at bounding box center [428, 202] width 213 height 27
click at [296, 199] on icon "icon: down" at bounding box center [298, 202] width 10 height 10
click at [296, 200] on icon "icon: down" at bounding box center [298, 203] width 9 height 6
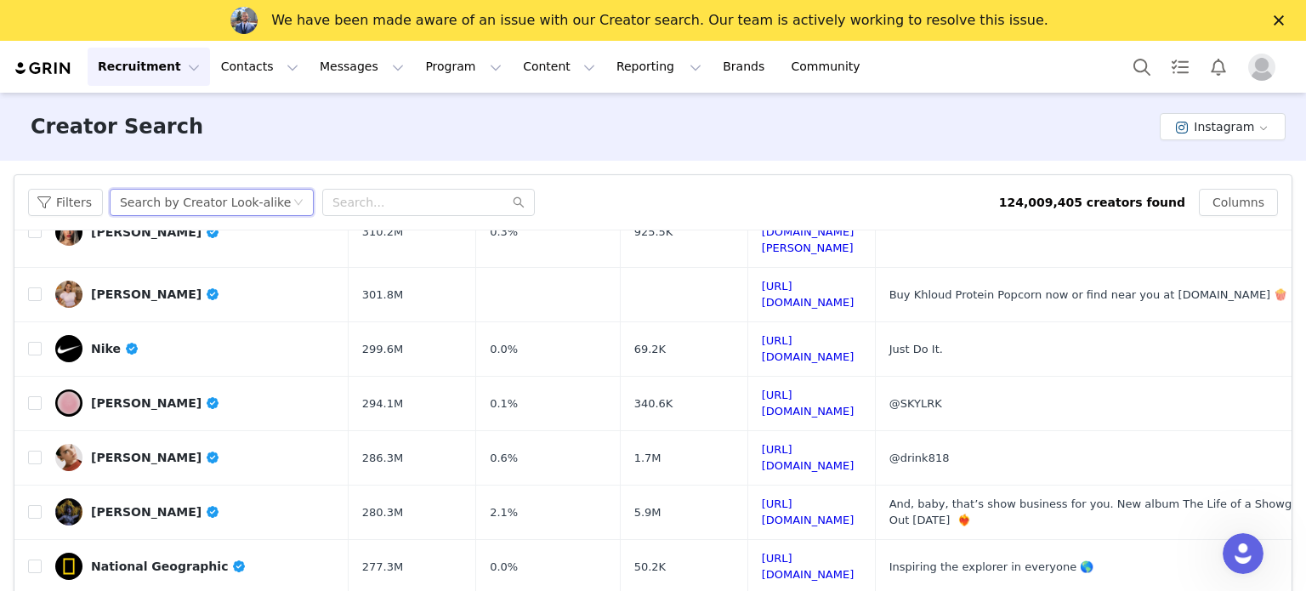
click at [296, 200] on icon "icon: down" at bounding box center [298, 203] width 9 height 6
click at [280, 197] on div "Search by Creator Look-alike" at bounding box center [206, 203] width 173 height 26
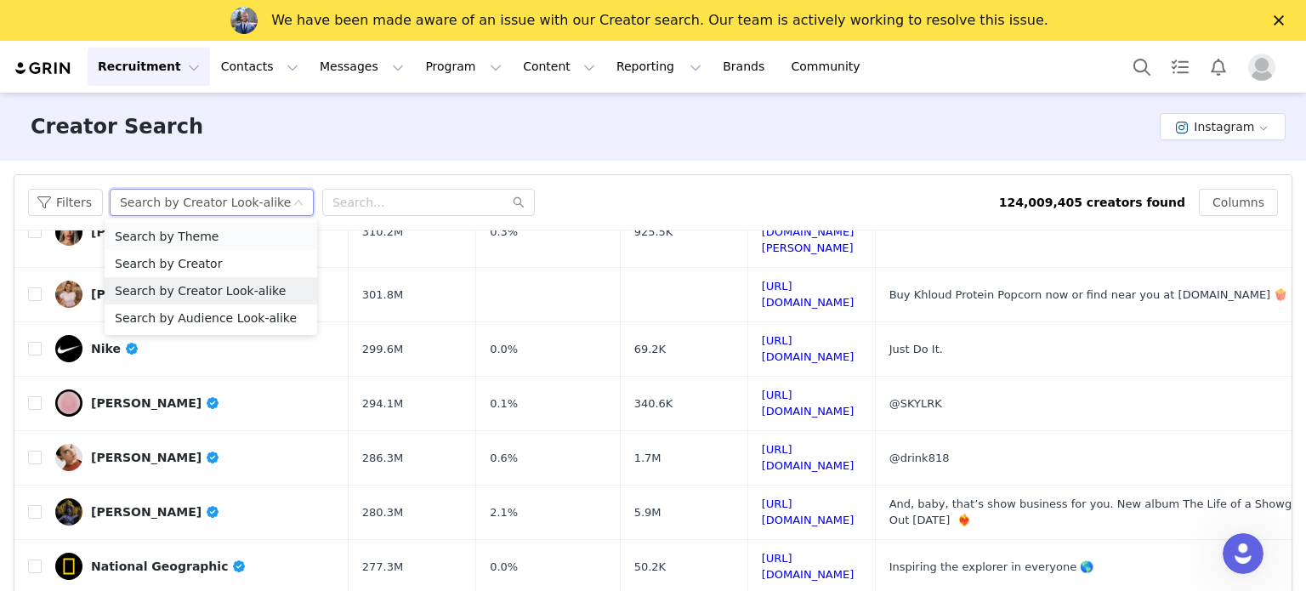
click at [206, 234] on li "Search by Theme" at bounding box center [211, 236] width 213 height 27
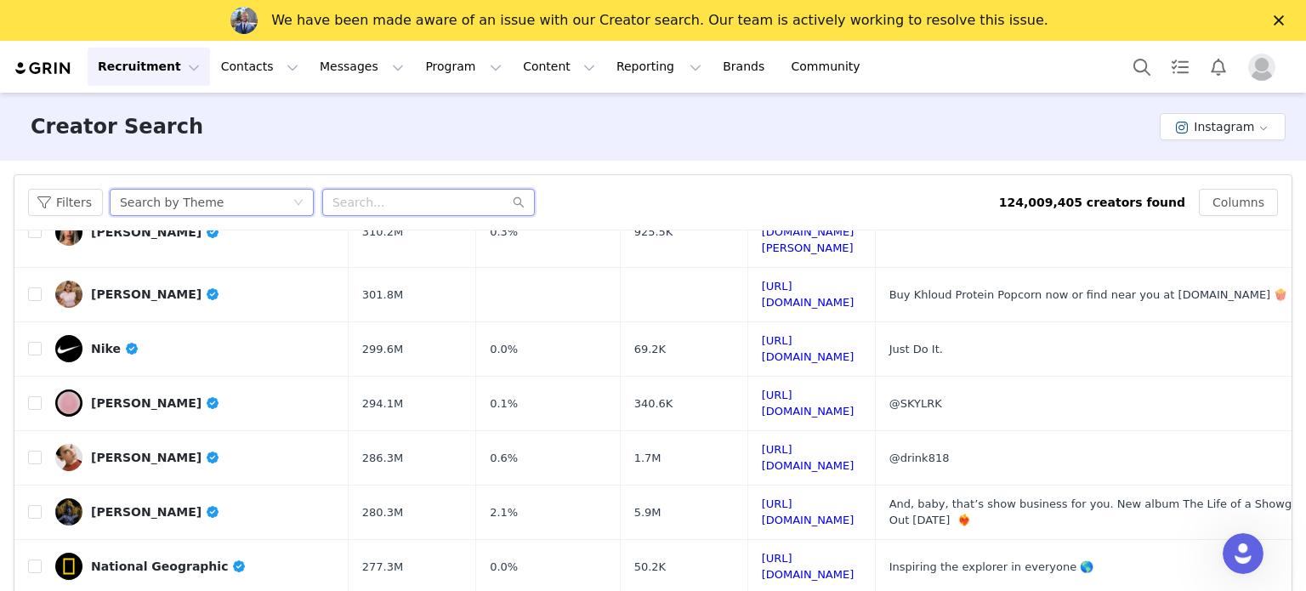
click at [397, 200] on input "text" at bounding box center [428, 202] width 213 height 27
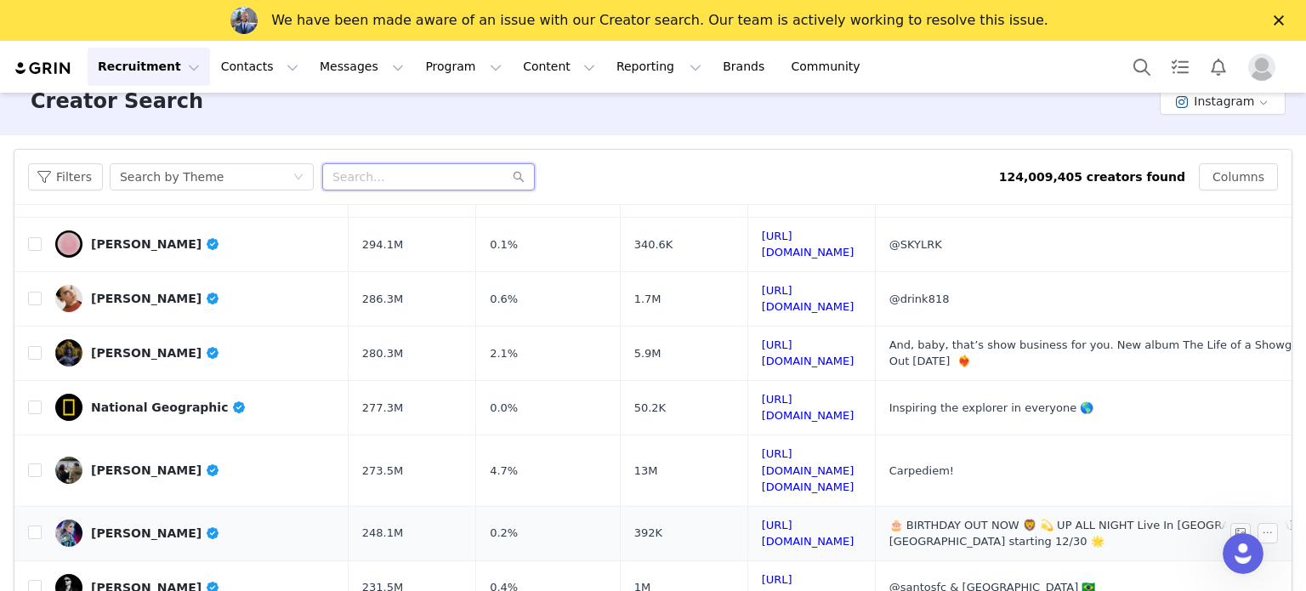
scroll to position [68, 0]
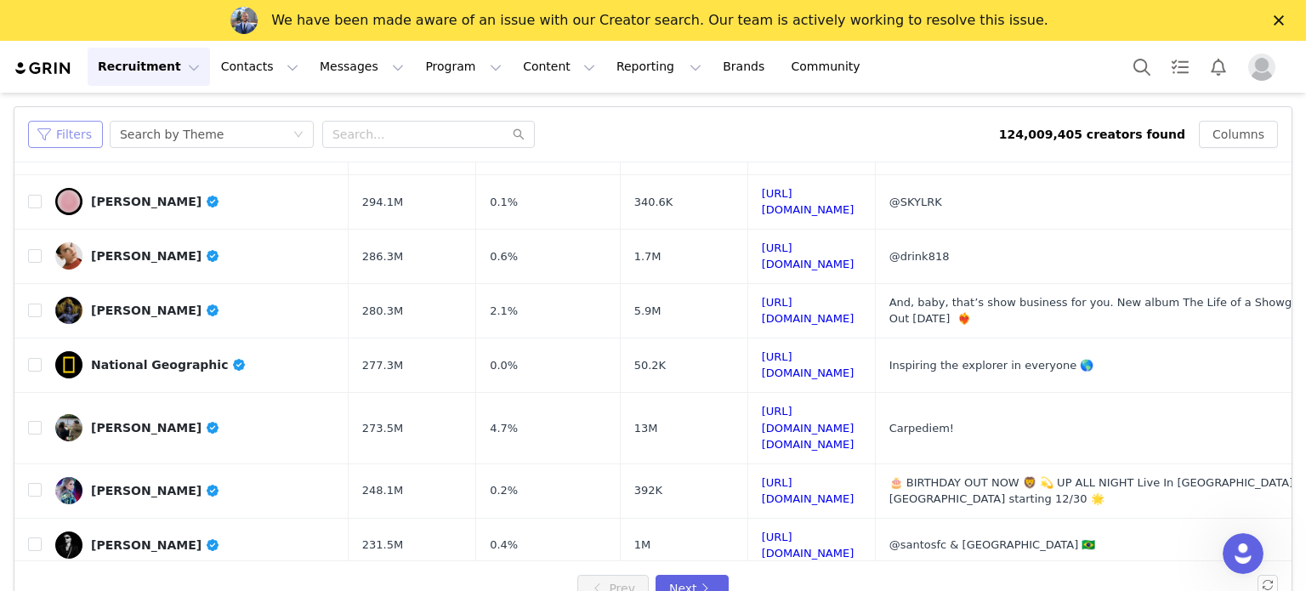
click at [65, 128] on button "Filters" at bounding box center [65, 134] width 75 height 27
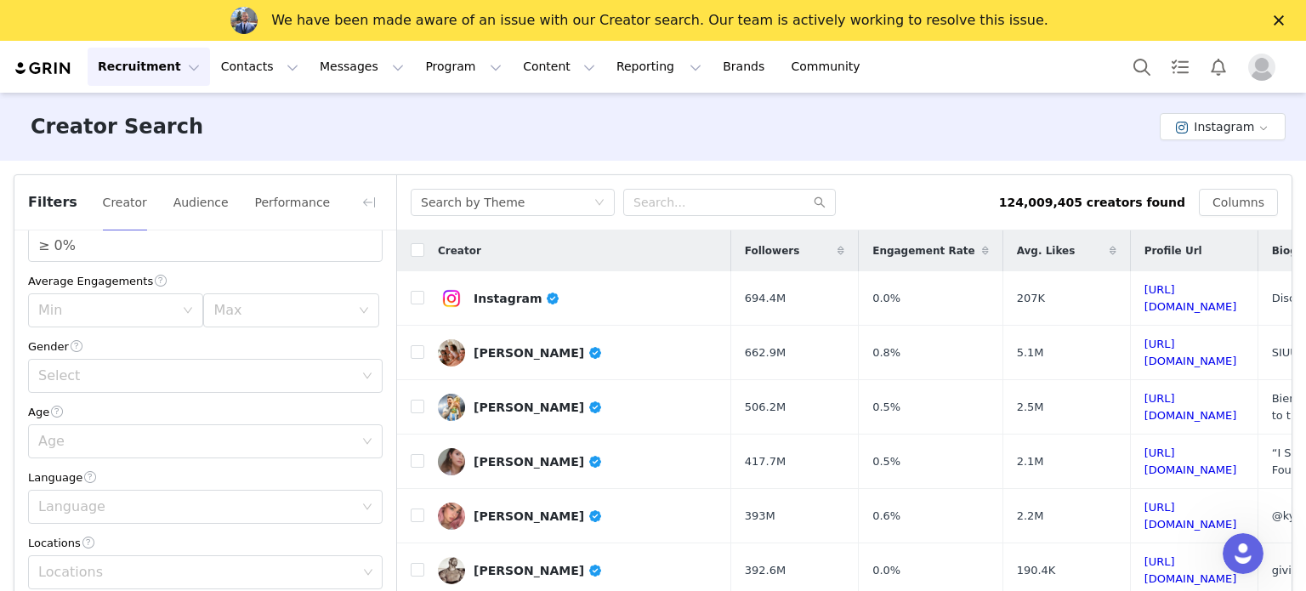
scroll to position [216, 0]
click at [223, 210] on div "Filters Creator Audience Performance" at bounding box center [205, 202] width 382 height 55
click at [199, 205] on button "Audience" at bounding box center [201, 202] width 57 height 27
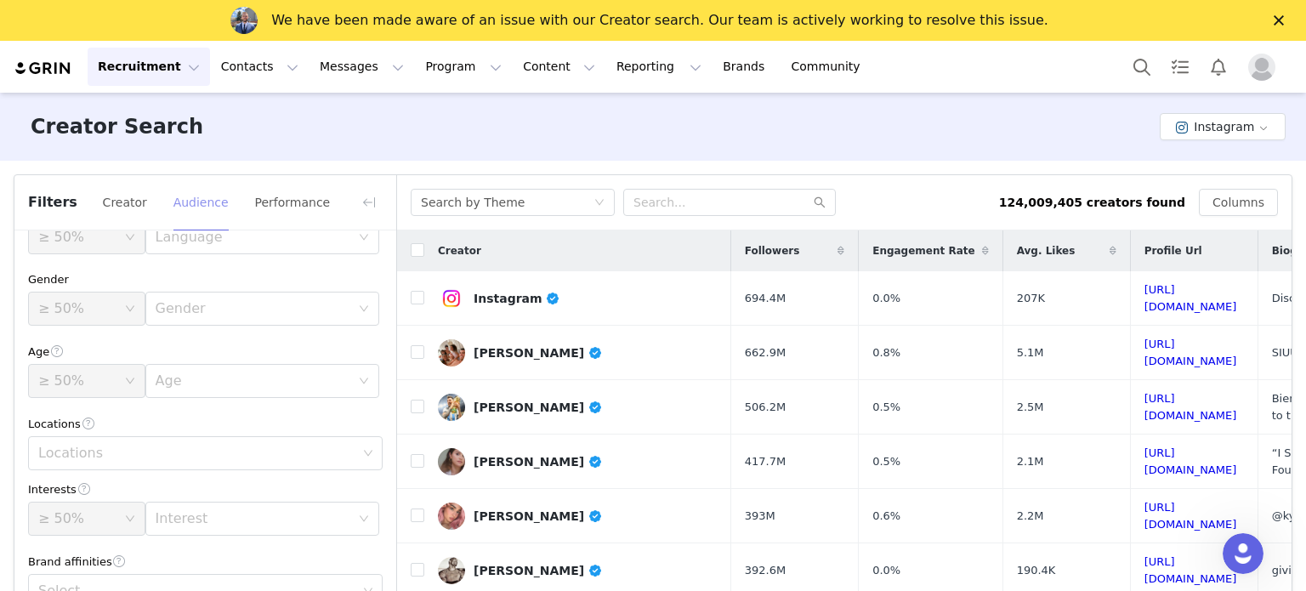
scroll to position [44, 0]
click at [124, 202] on button "Creator" at bounding box center [125, 202] width 46 height 27
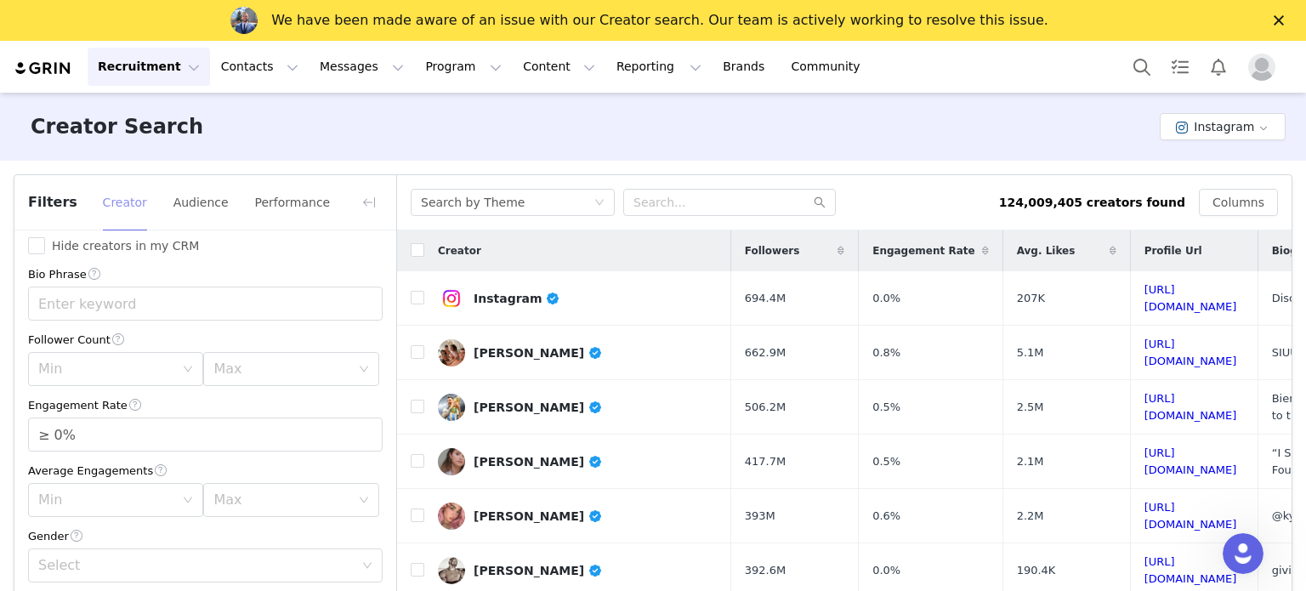
scroll to position [0, 0]
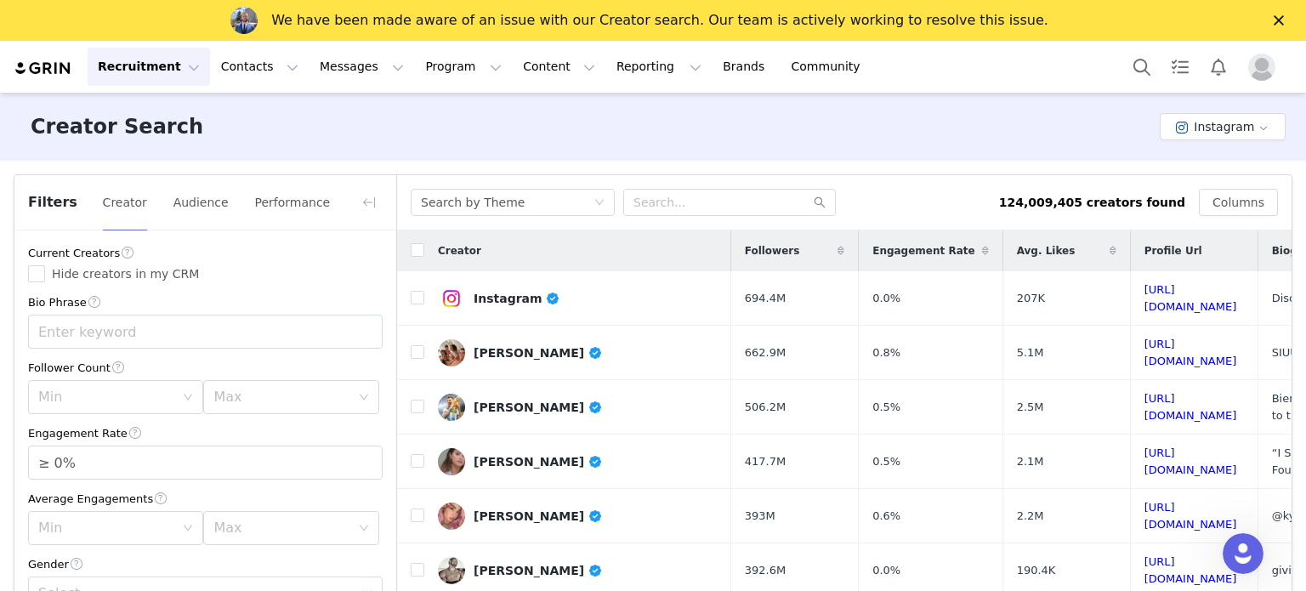
click at [57, 210] on span "Filters" at bounding box center [52, 202] width 49 height 20
click at [207, 203] on button "Audience" at bounding box center [201, 202] width 57 height 27
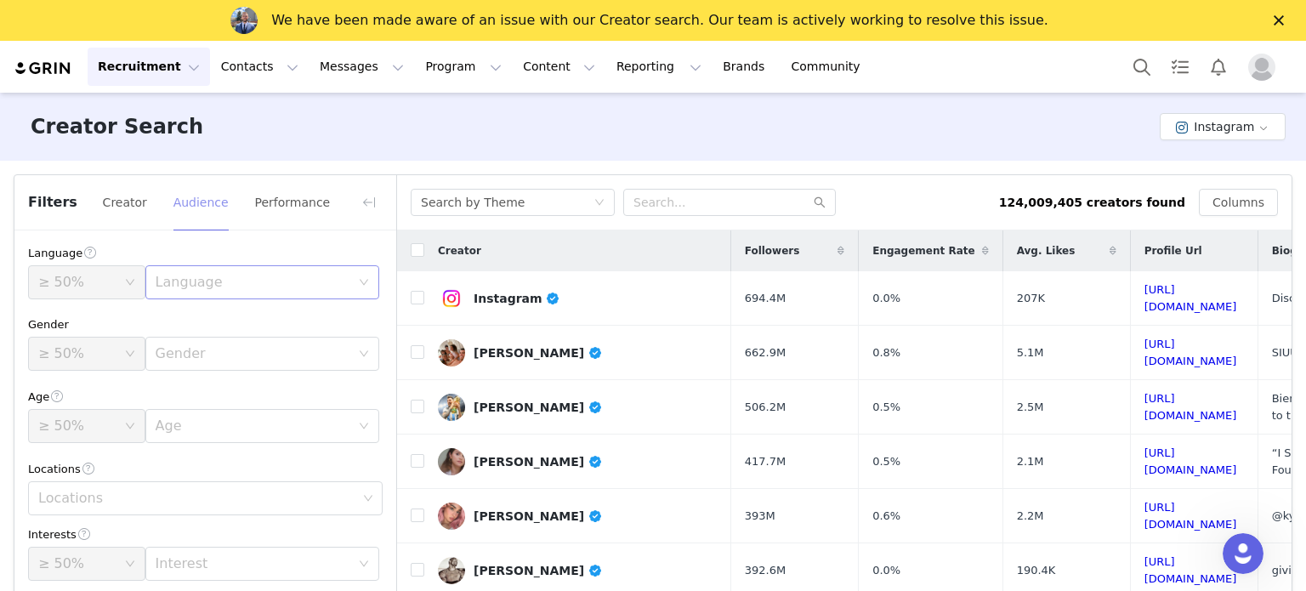
click at [231, 286] on div "Language" at bounding box center [253, 282] width 195 height 17
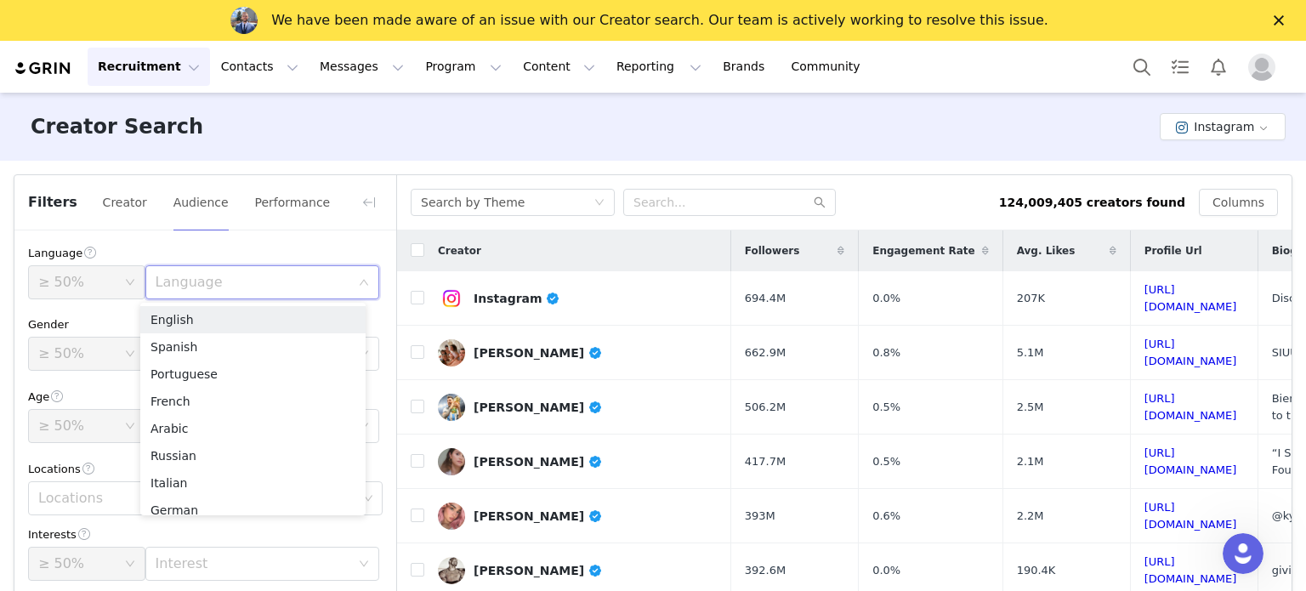
click at [231, 286] on div "Language" at bounding box center [253, 282] width 195 height 17
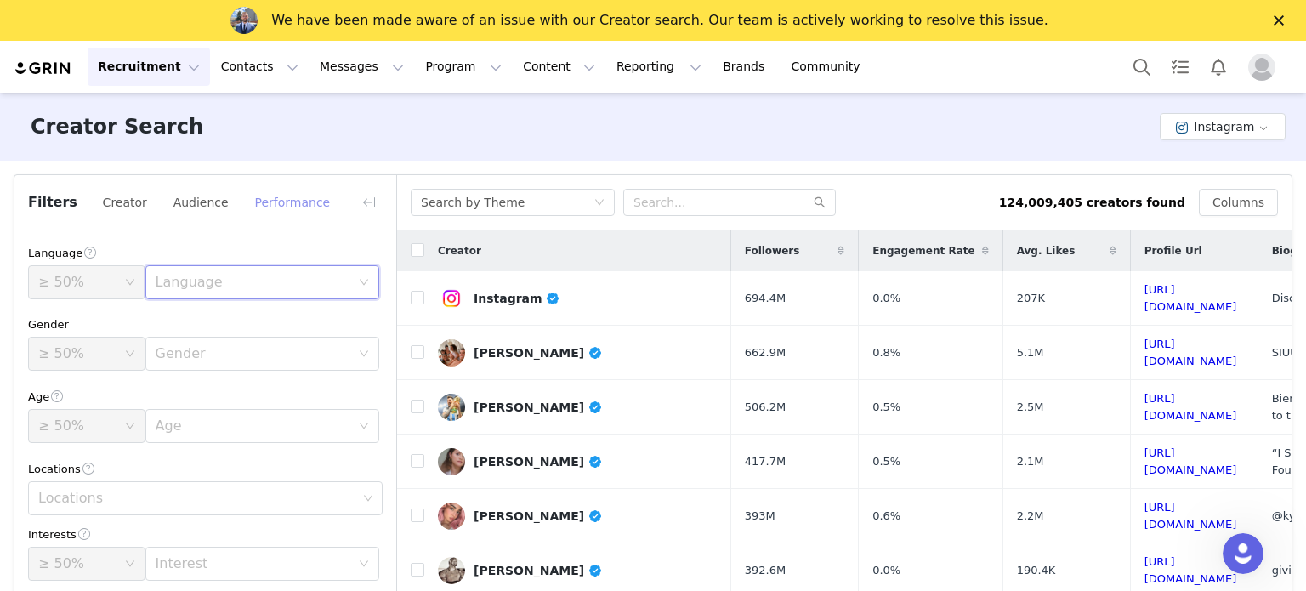
click at [280, 207] on button "Performance" at bounding box center [291, 202] width 77 height 27
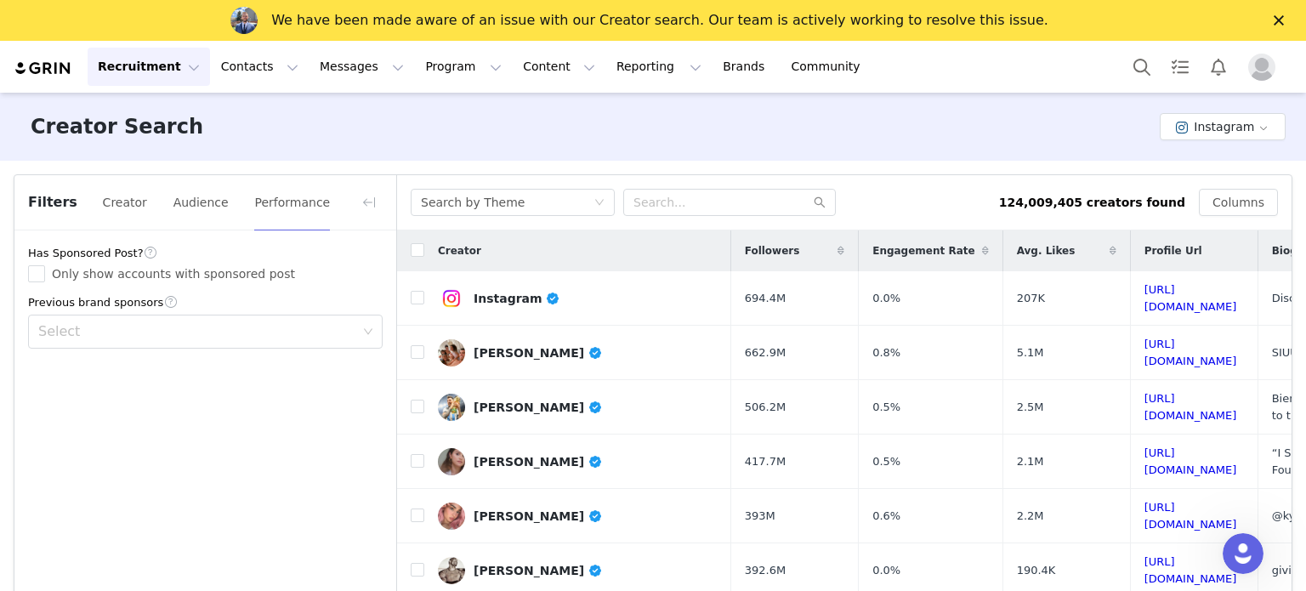
click at [160, 75] on button "Recruitment Recruitment" at bounding box center [149, 67] width 122 height 38
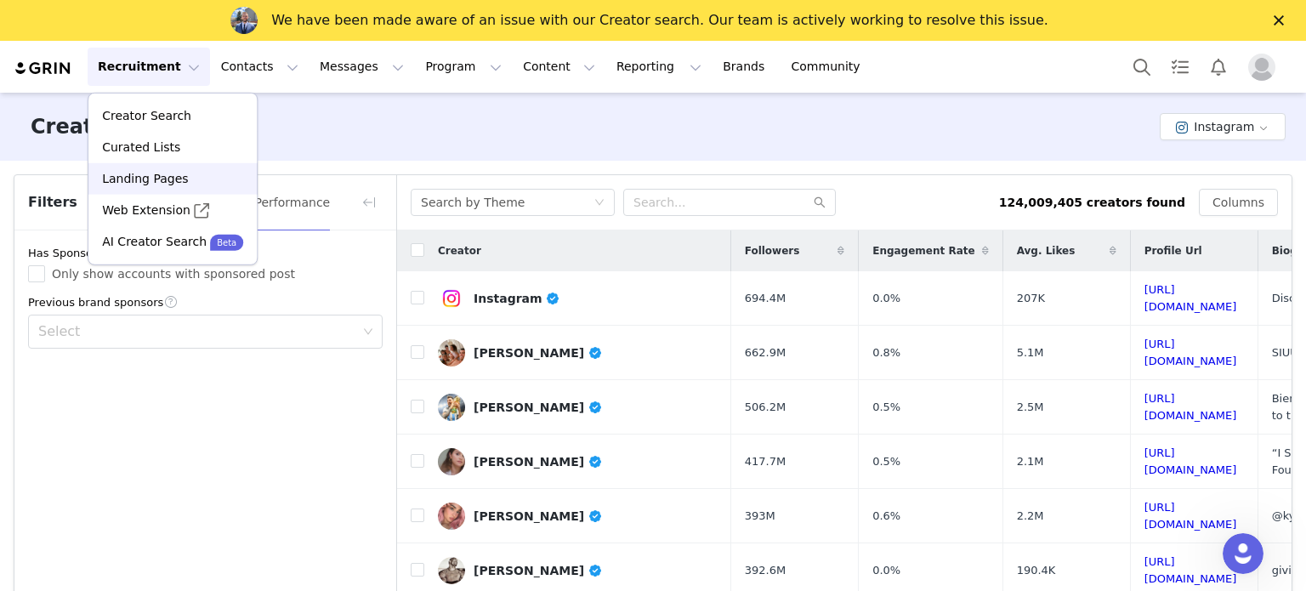
click at [116, 179] on p "Landing Pages" at bounding box center [145, 179] width 86 height 18
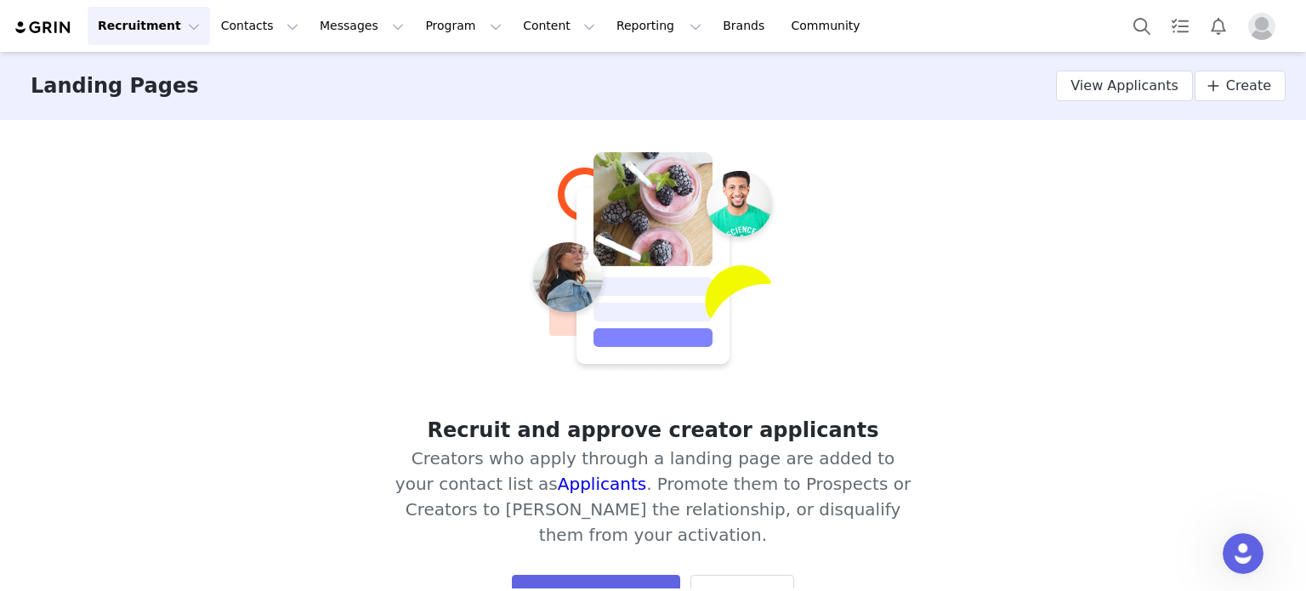
click at [162, 20] on button "Recruitment Recruitment" at bounding box center [149, 26] width 122 height 38
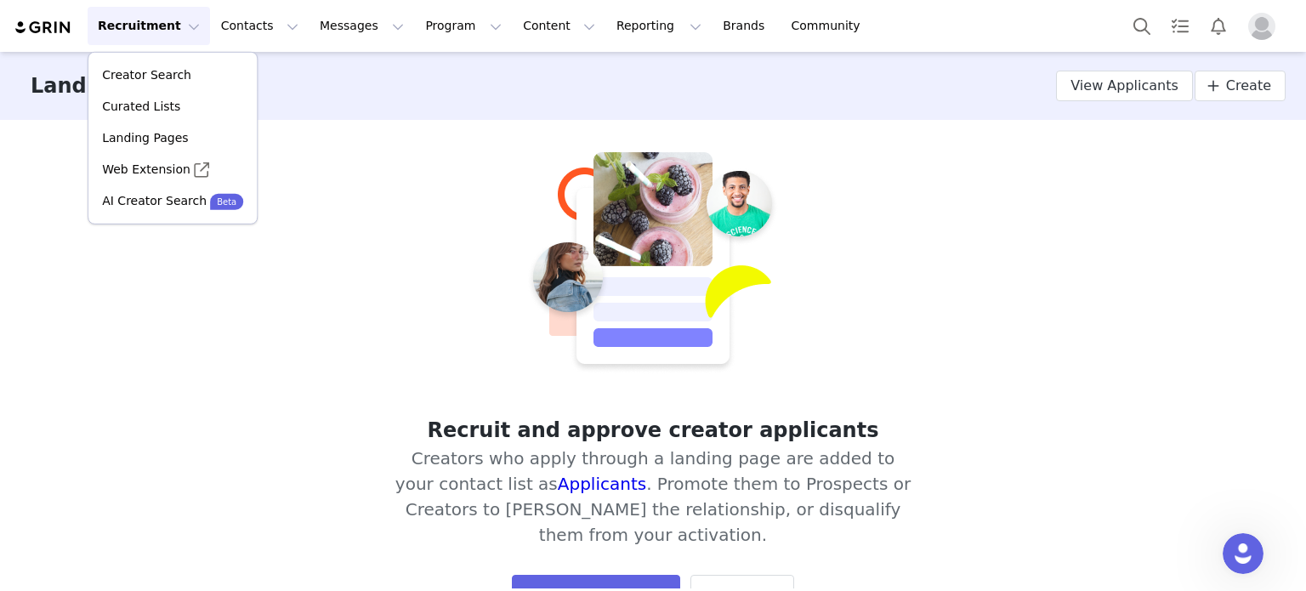
click at [867, 187] on div "Recruit and approve creator applicants Creators who apply through a landing pag…" at bounding box center [652, 383] width 525 height 463
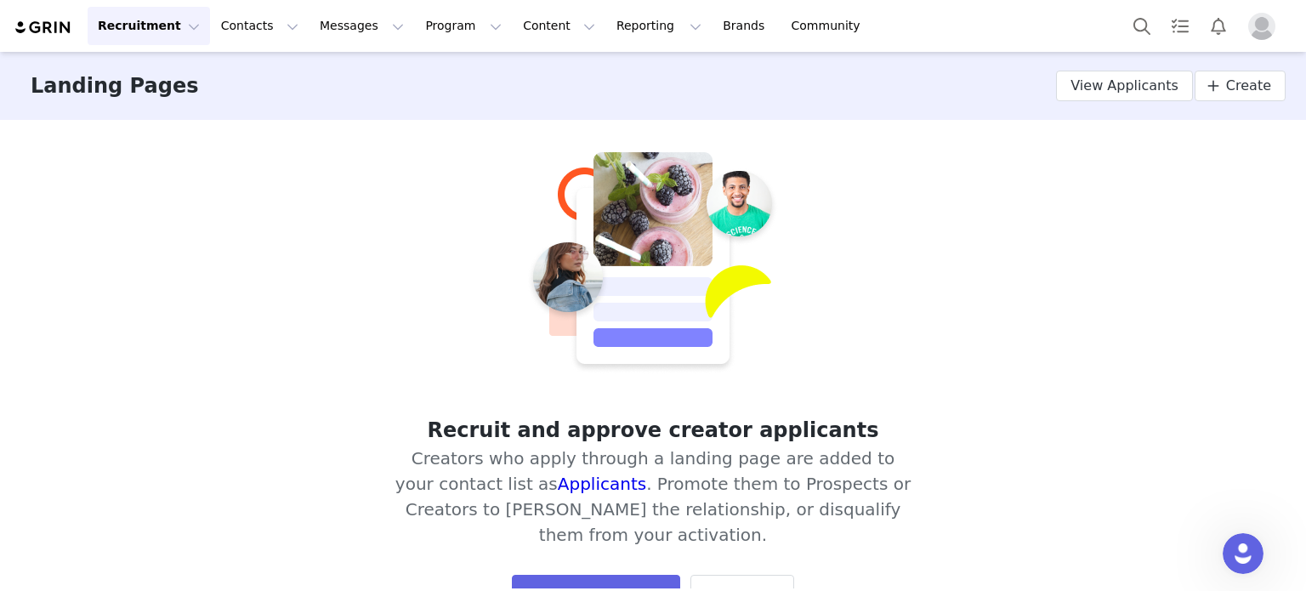
click at [1263, 26] on img "Profile" at bounding box center [1261, 26] width 27 height 27
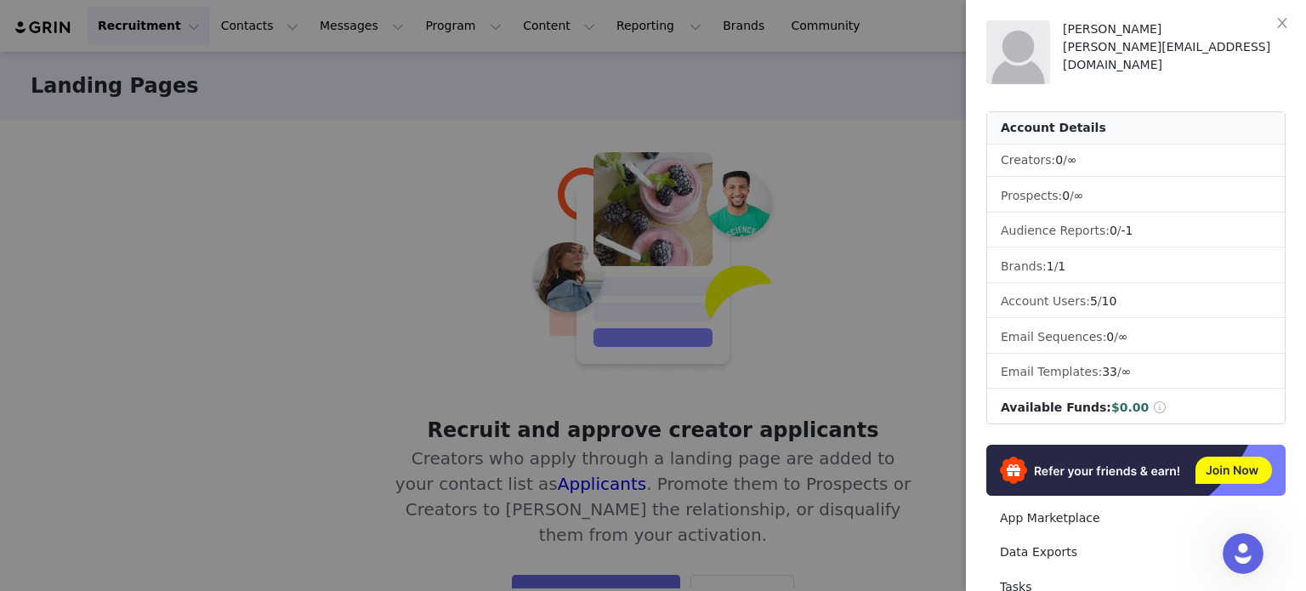
click at [1152, 404] on span at bounding box center [1159, 407] width 15 height 12
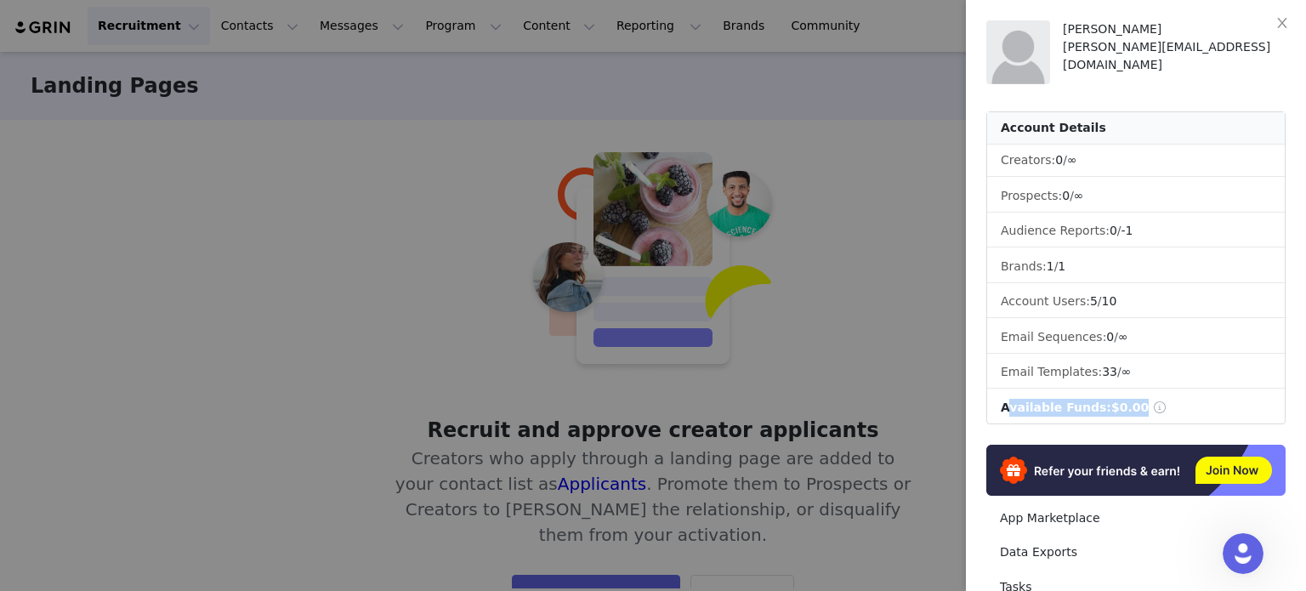
click at [1152, 404] on span at bounding box center [1159, 407] width 15 height 12
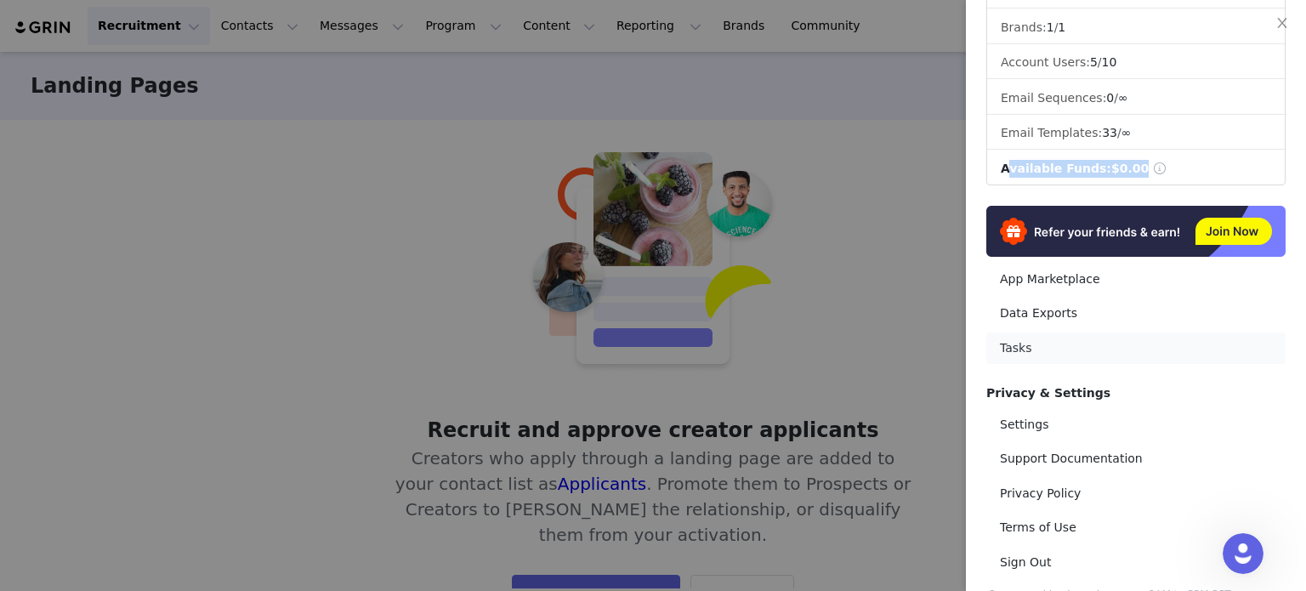
scroll to position [255, 0]
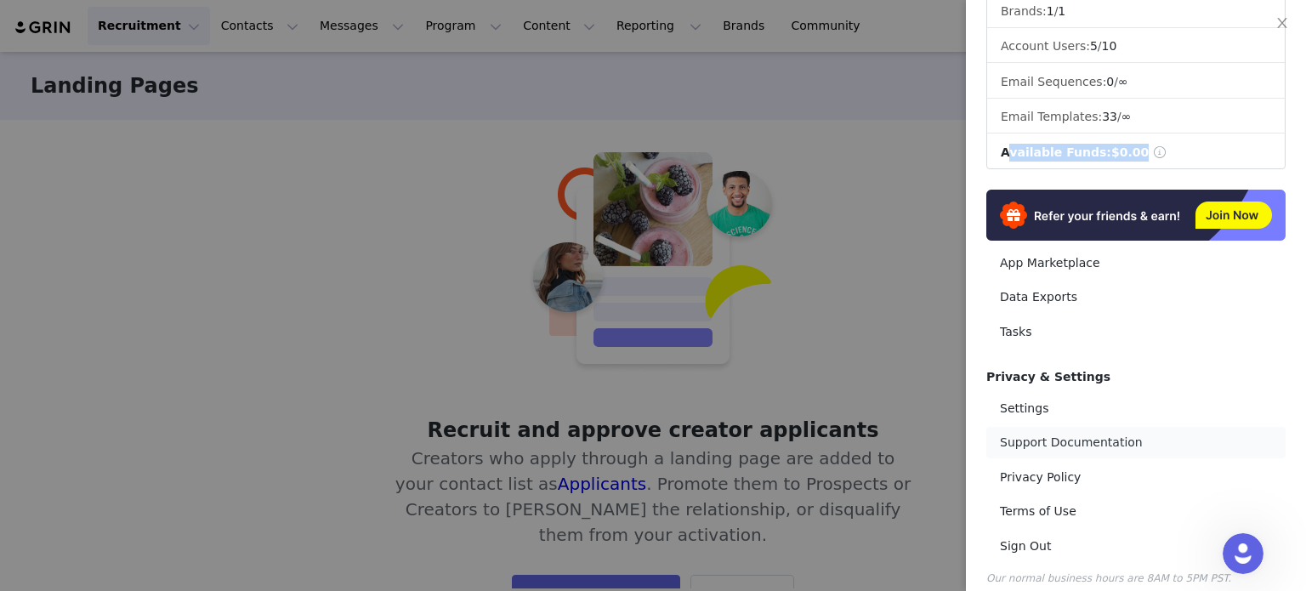
click at [1079, 444] on link "Support Documentation" at bounding box center [1135, 442] width 299 height 31
click at [769, 260] on div at bounding box center [653, 295] width 1306 height 591
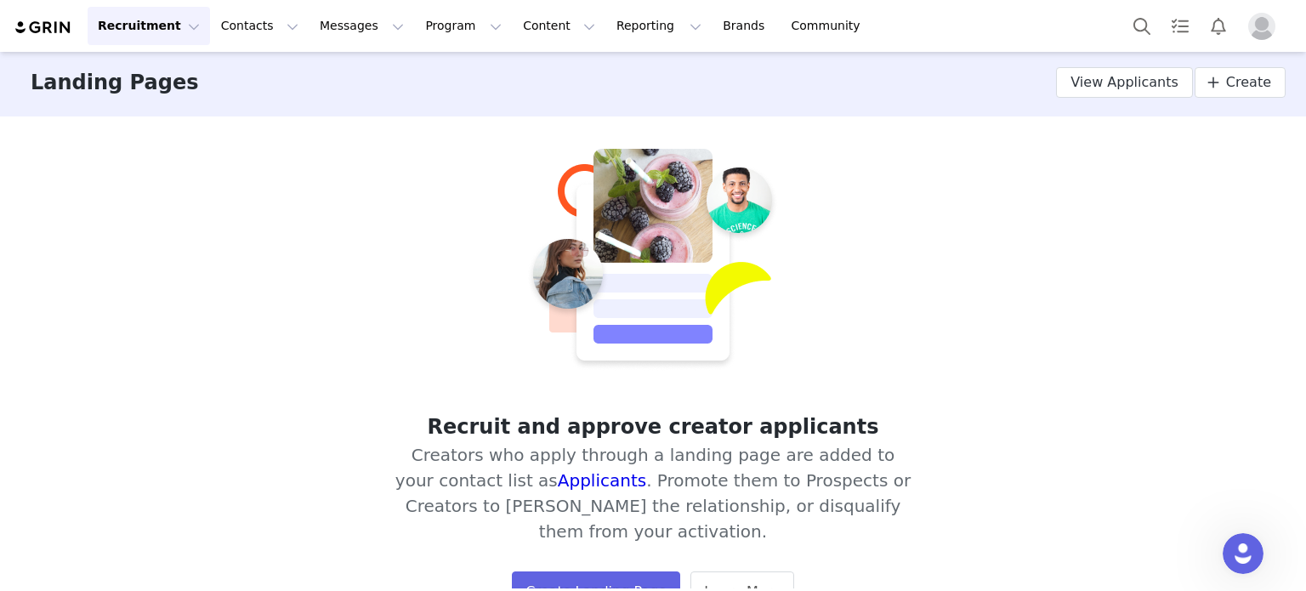
scroll to position [0, 0]
